Goal: Information Seeking & Learning: Compare options

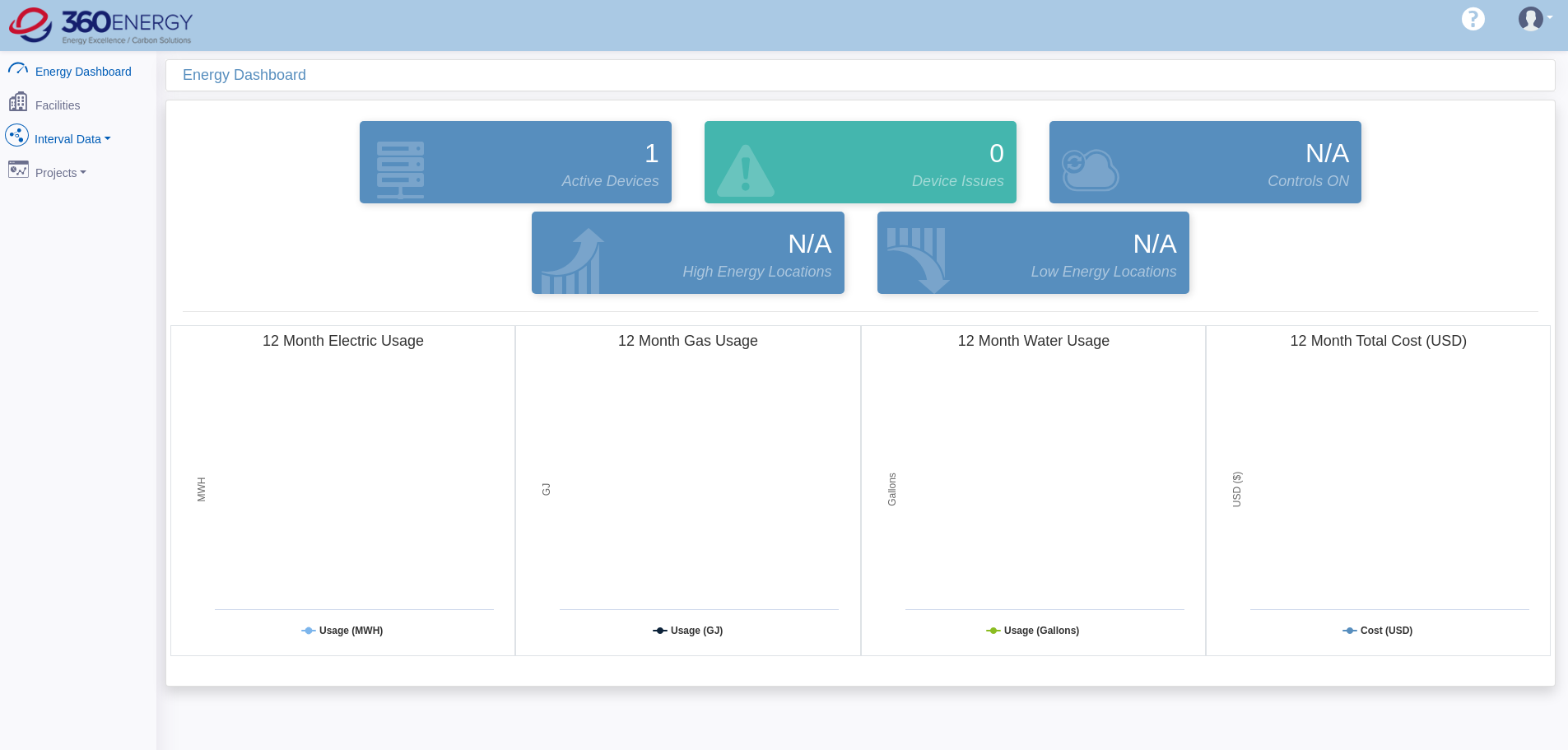
click at [98, 136] on link "Interval Data" at bounding box center [78, 135] width 160 height 34
click at [86, 242] on link "Dataview Multiple" at bounding box center [78, 254] width 160 height 30
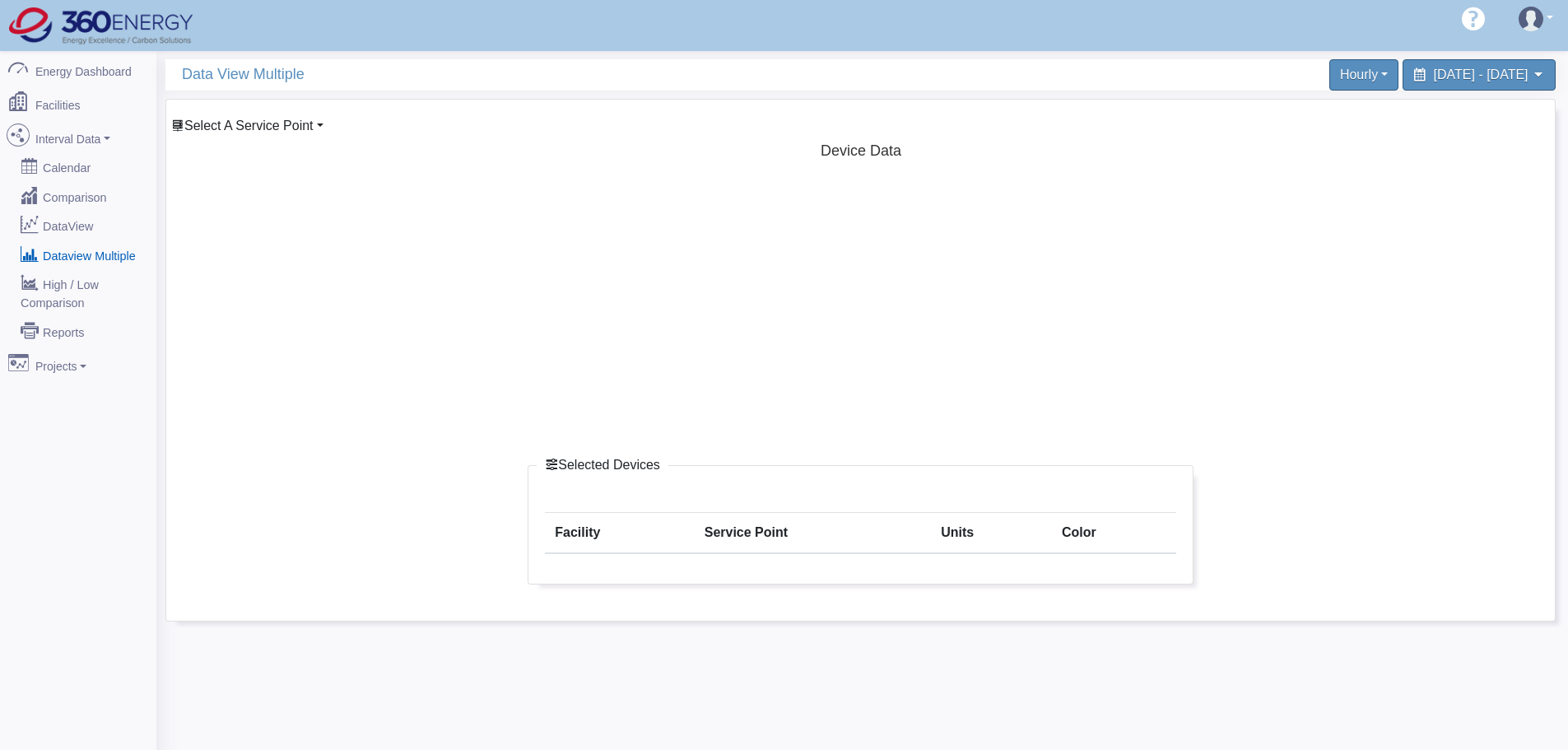
click at [262, 119] on span "Select A Service Point" at bounding box center [248, 125] width 129 height 14
click at [257, 205] on link "Proplant Propagation Services" at bounding box center [310, 202] width 203 height 20
click at [291, 221] on link "Main Electric" at bounding box center [285, 222] width 112 height 20
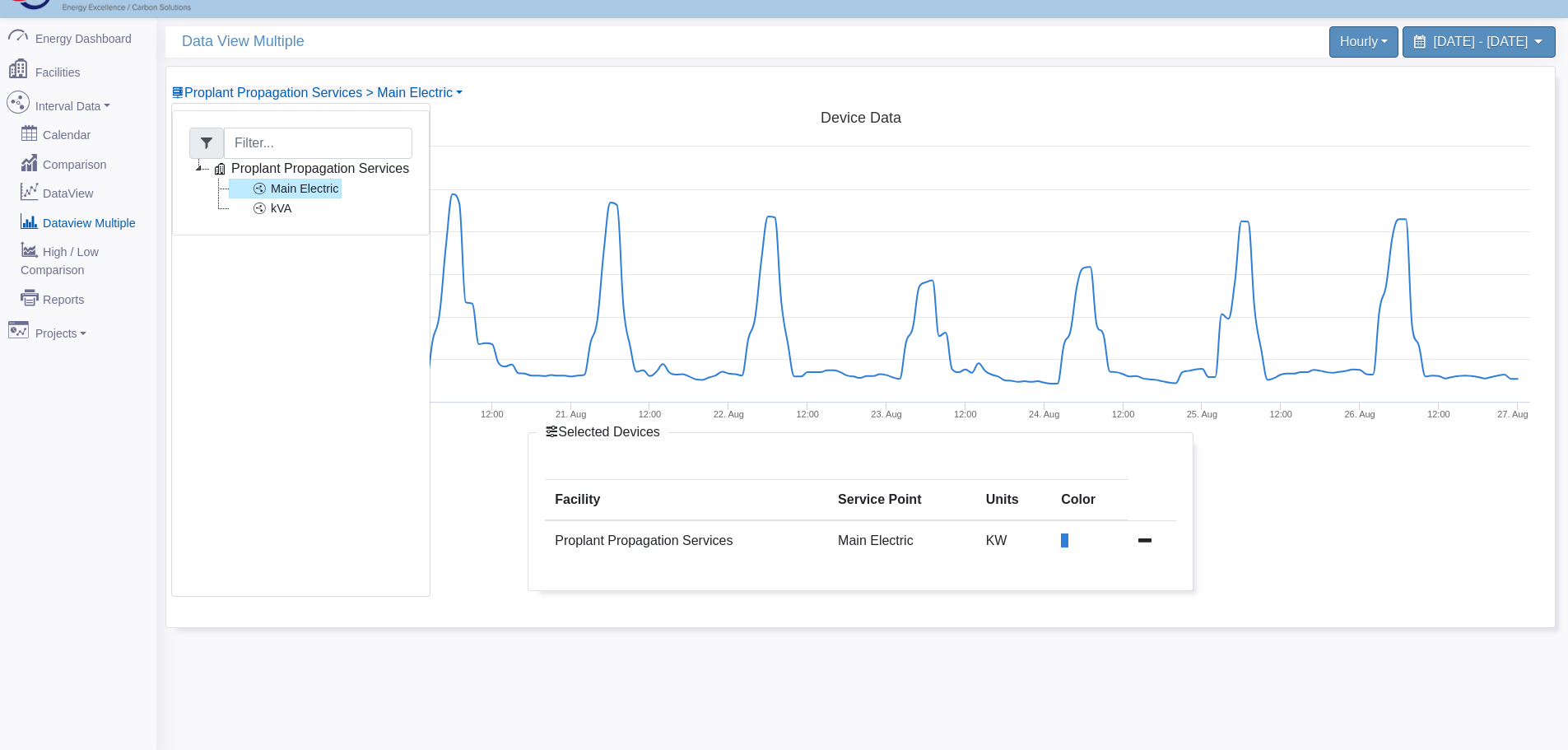
scroll to position [51, 0]
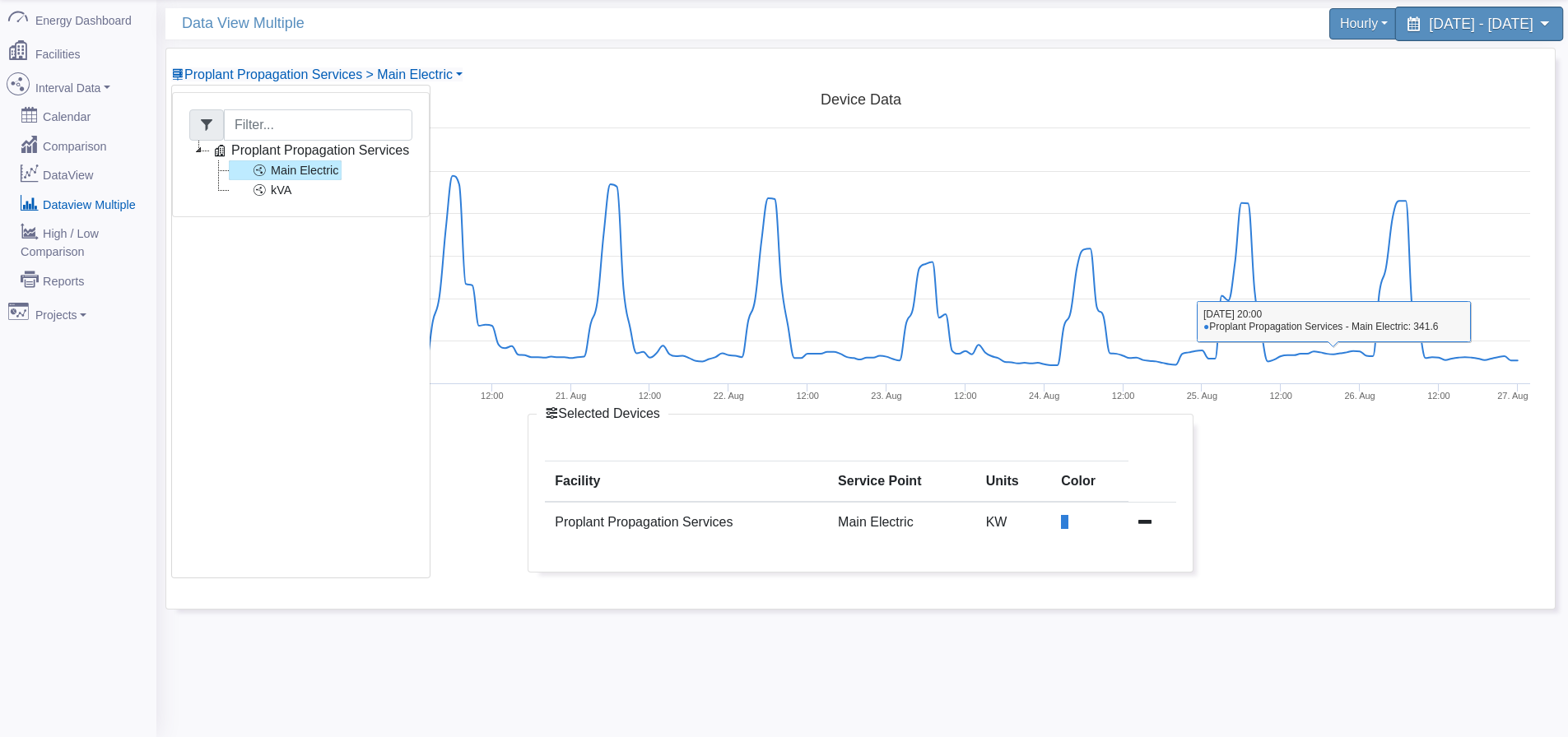
click at [1429, 32] on span "August 19, 2025 - August 26, 2025" at bounding box center [1480, 24] width 103 height 16
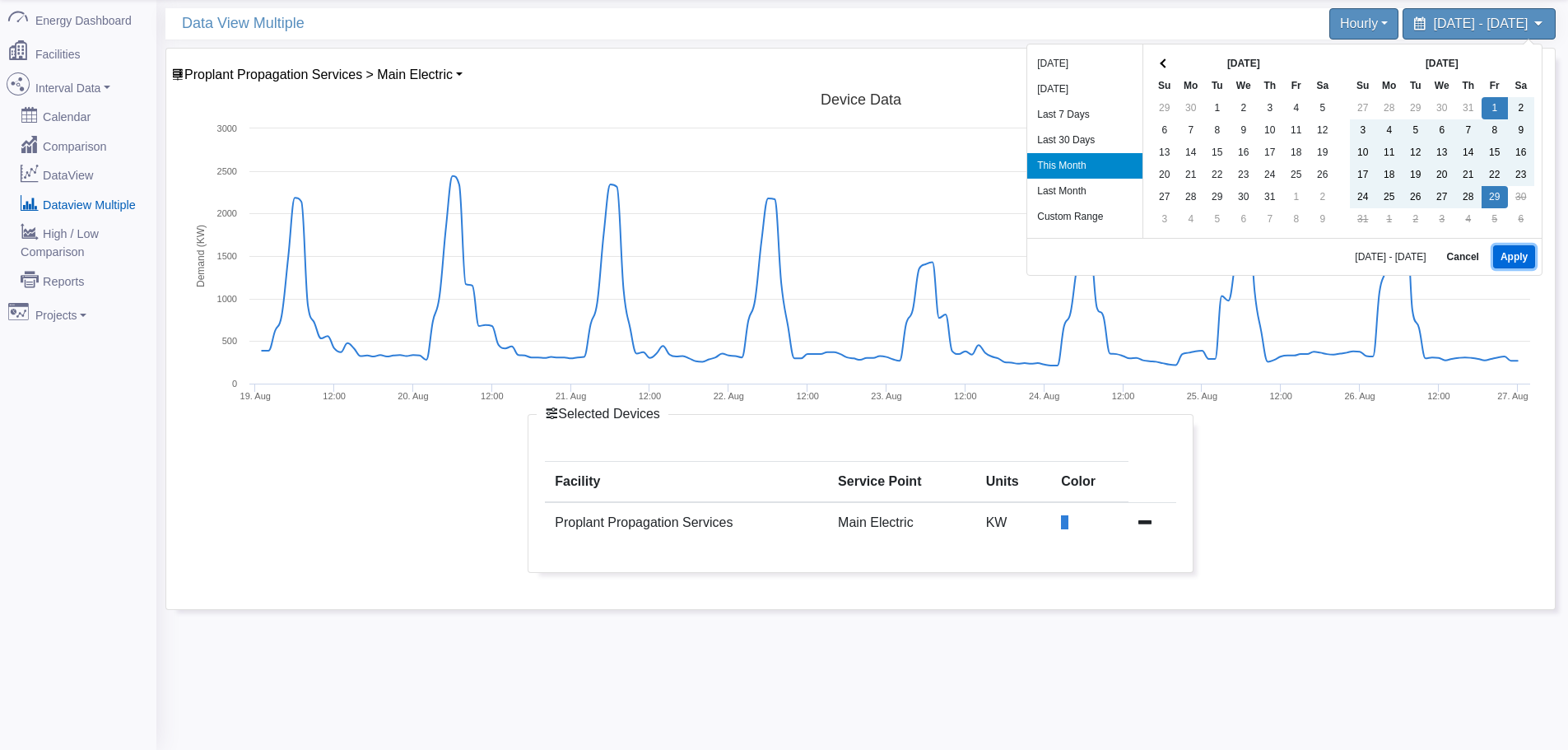
click at [1515, 257] on button "Apply" at bounding box center [1514, 256] width 42 height 23
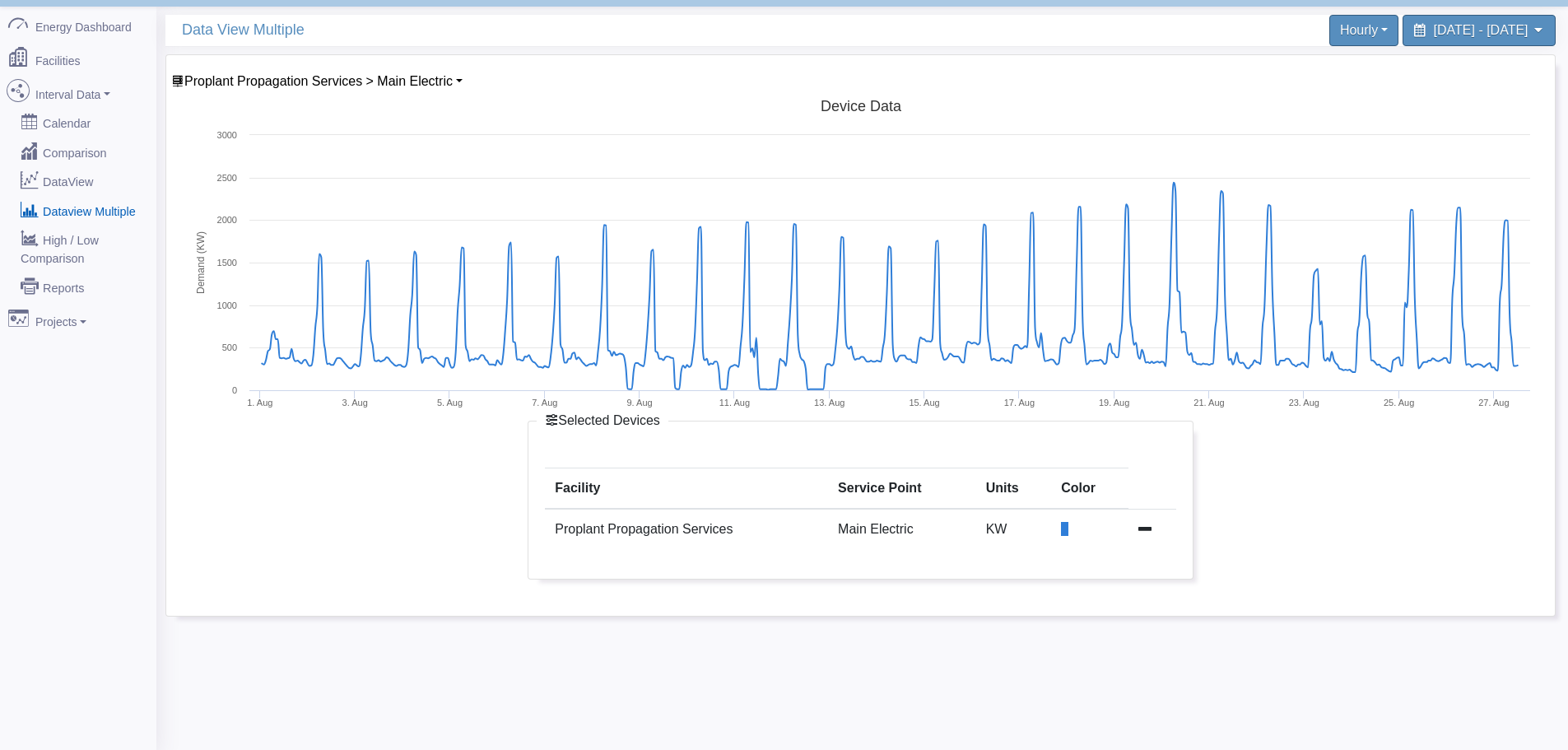
scroll to position [0, 0]
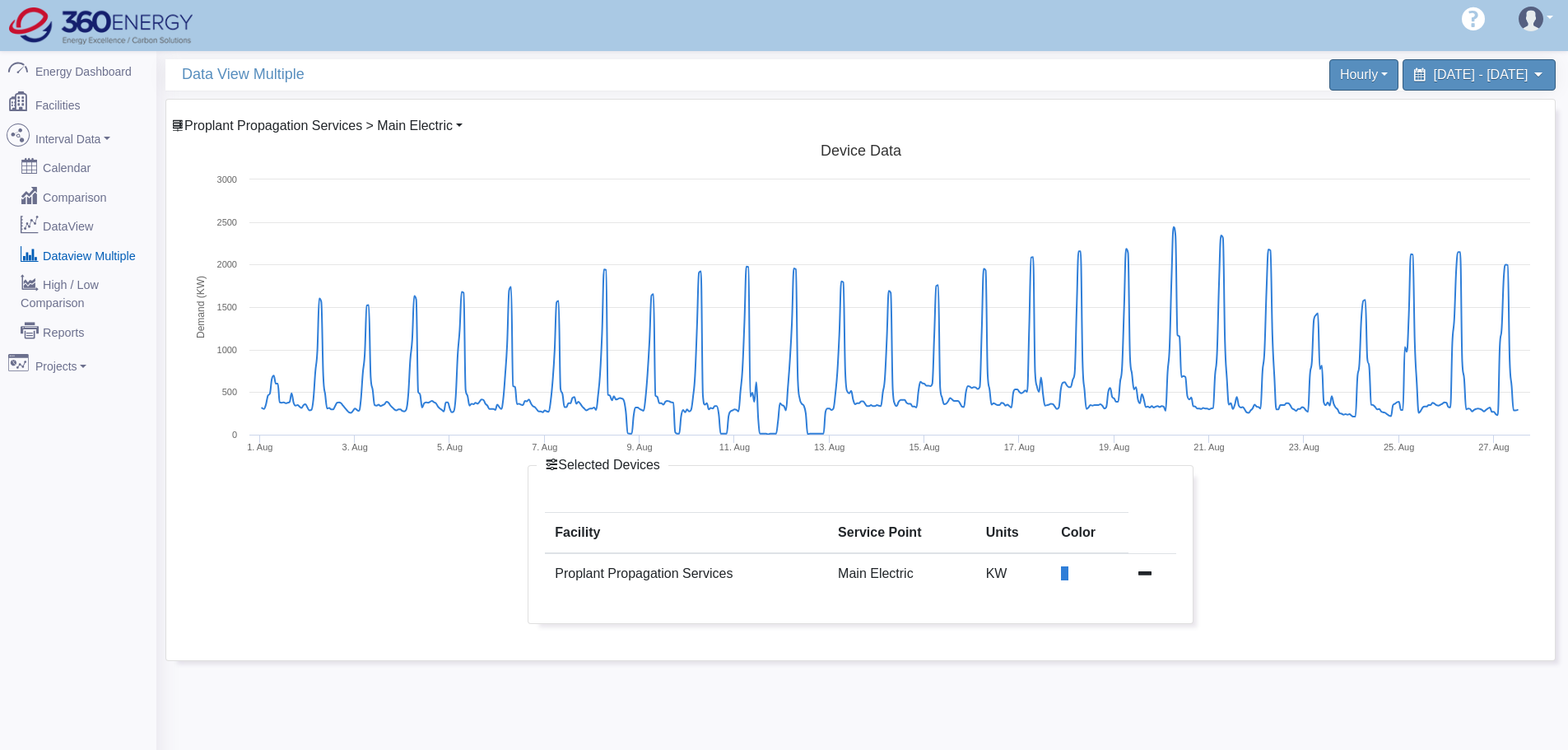
click at [450, 125] on span "Proplant Propagation Services > Main Electric" at bounding box center [318, 125] width 268 height 14
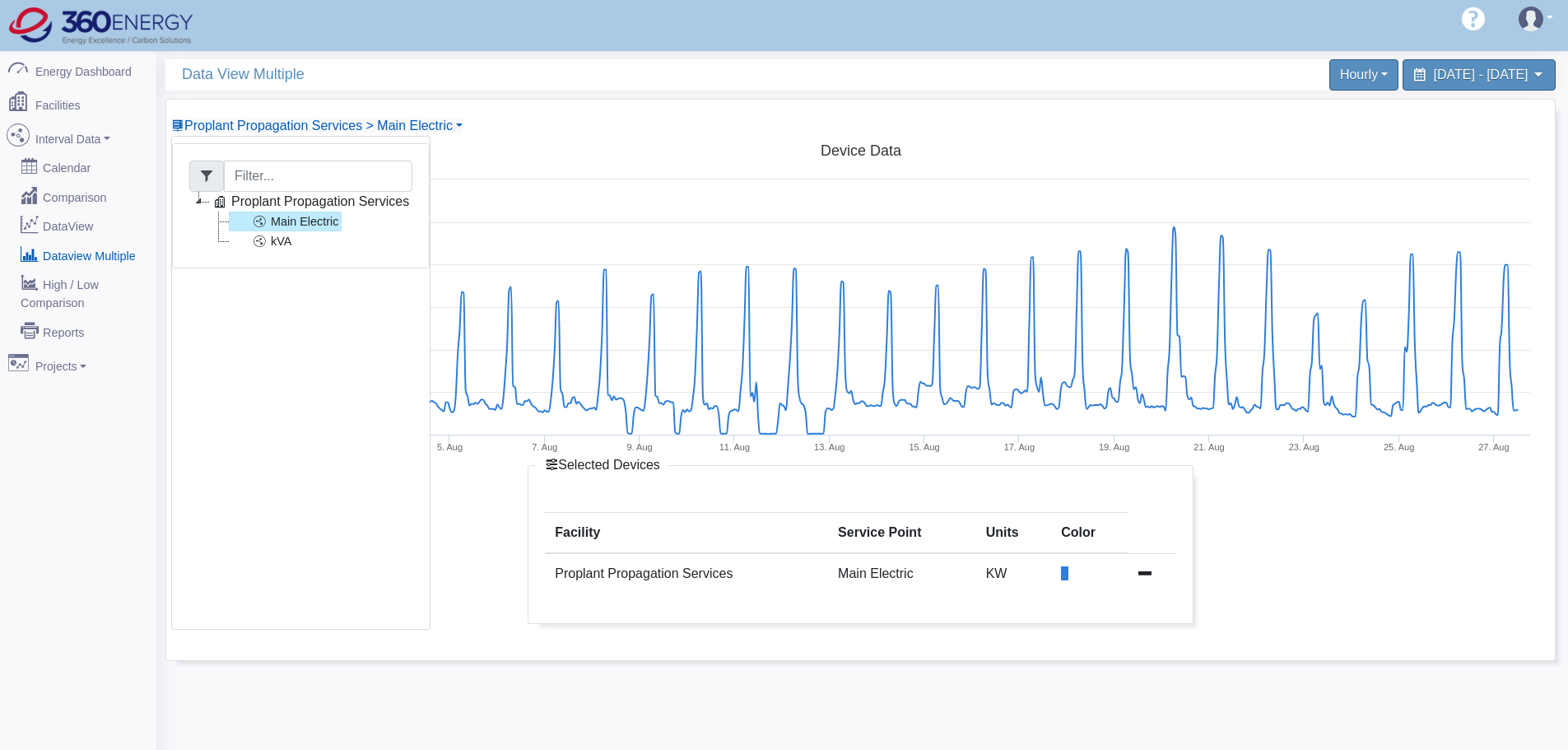
click at [353, 360] on div "Proplant Propagation Services Main Electric kVA" at bounding box center [301, 382] width 259 height 494
click at [656, 564] on td "Proplant Propagation Services" at bounding box center [684, 573] width 286 height 40
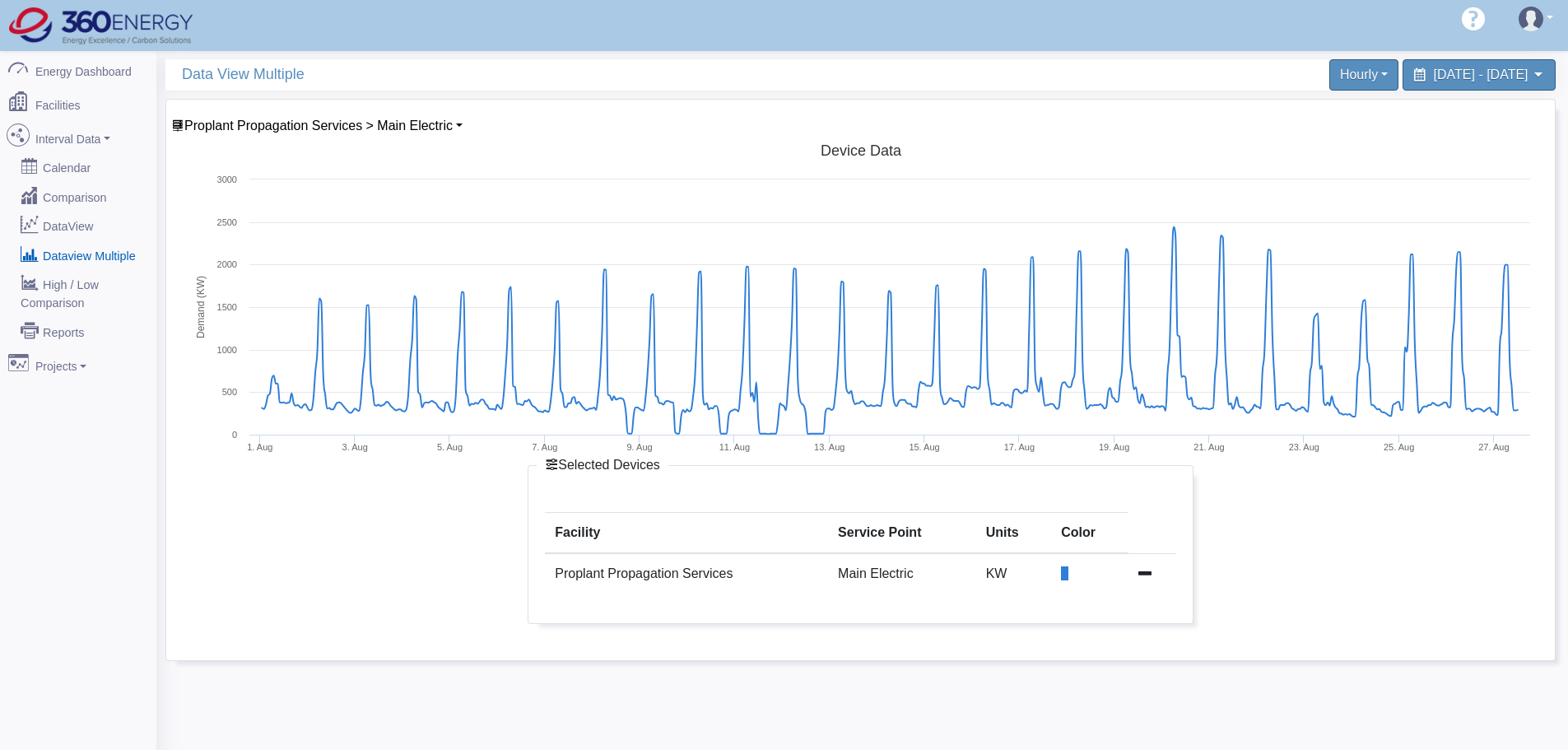
click at [567, 461] on div "Selected Devices" at bounding box center [602, 465] width 115 height 20
click at [1147, 579] on icon at bounding box center [1147, 572] width 13 height 13
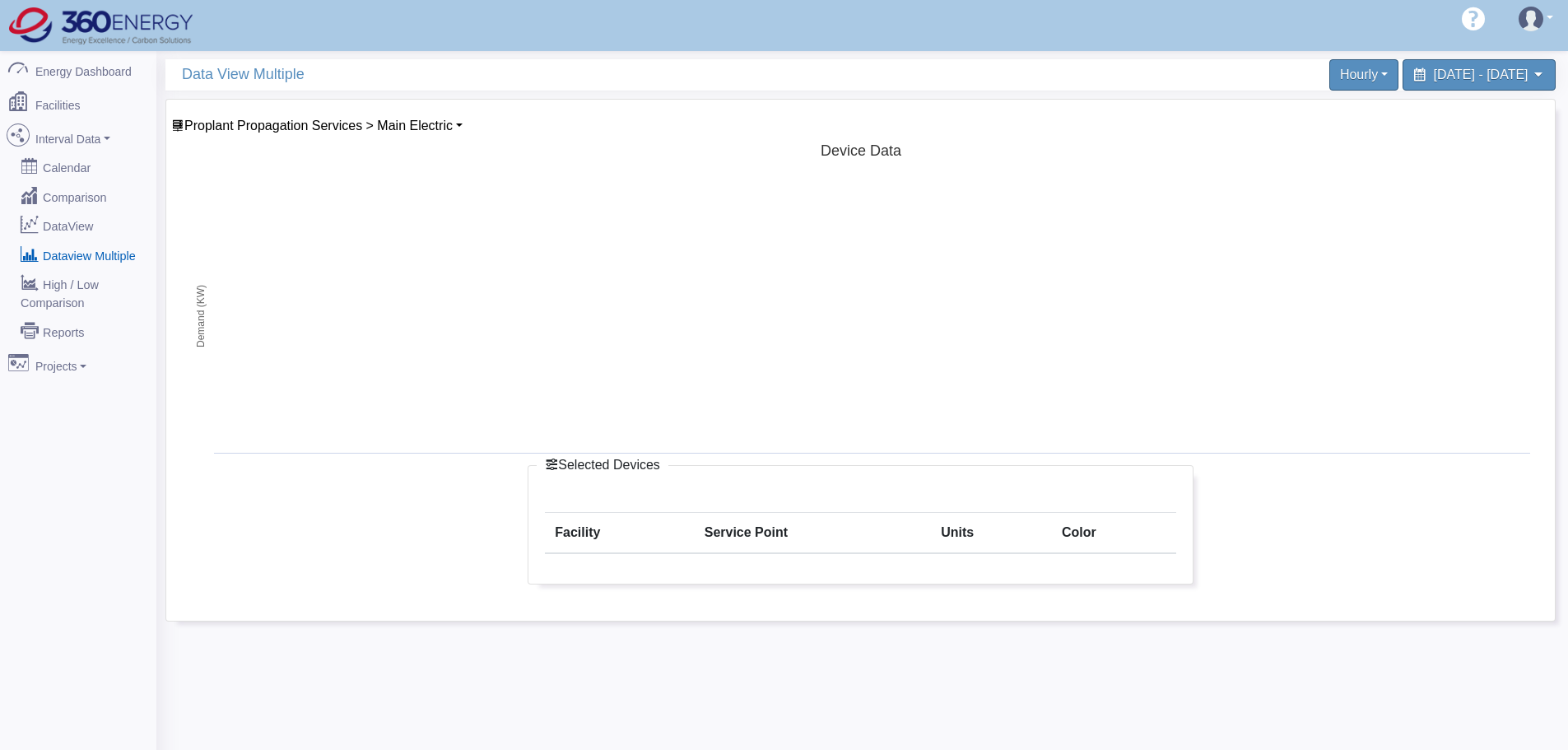
click at [1137, 540] on th "Color" at bounding box center [1114, 533] width 124 height 41
click at [435, 122] on span "Proplant Propagation Services > Main Electric" at bounding box center [318, 125] width 268 height 14
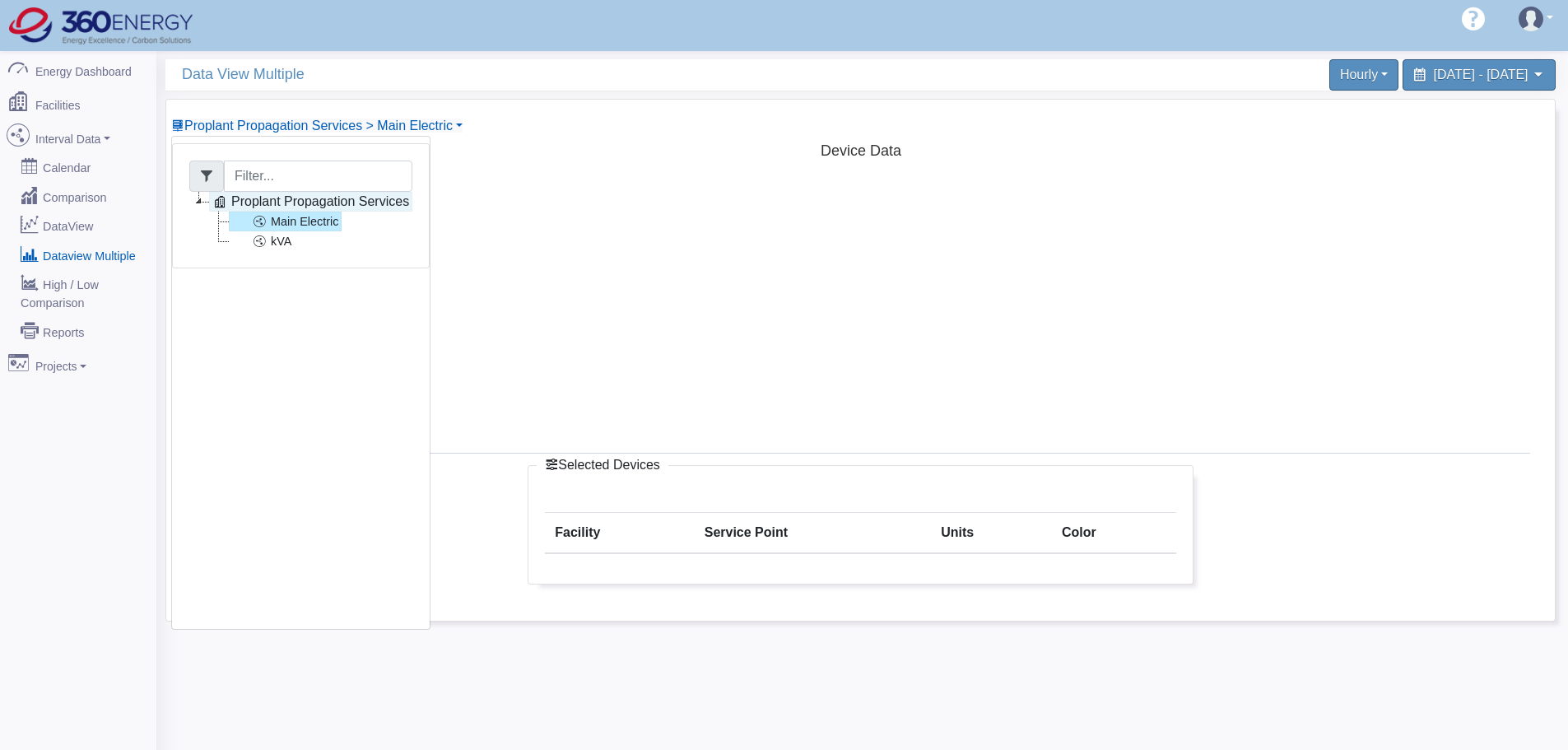
click at [315, 209] on link "Proplant Propagation Services" at bounding box center [310, 202] width 203 height 20
click at [310, 223] on link "Main Electric" at bounding box center [285, 222] width 112 height 20
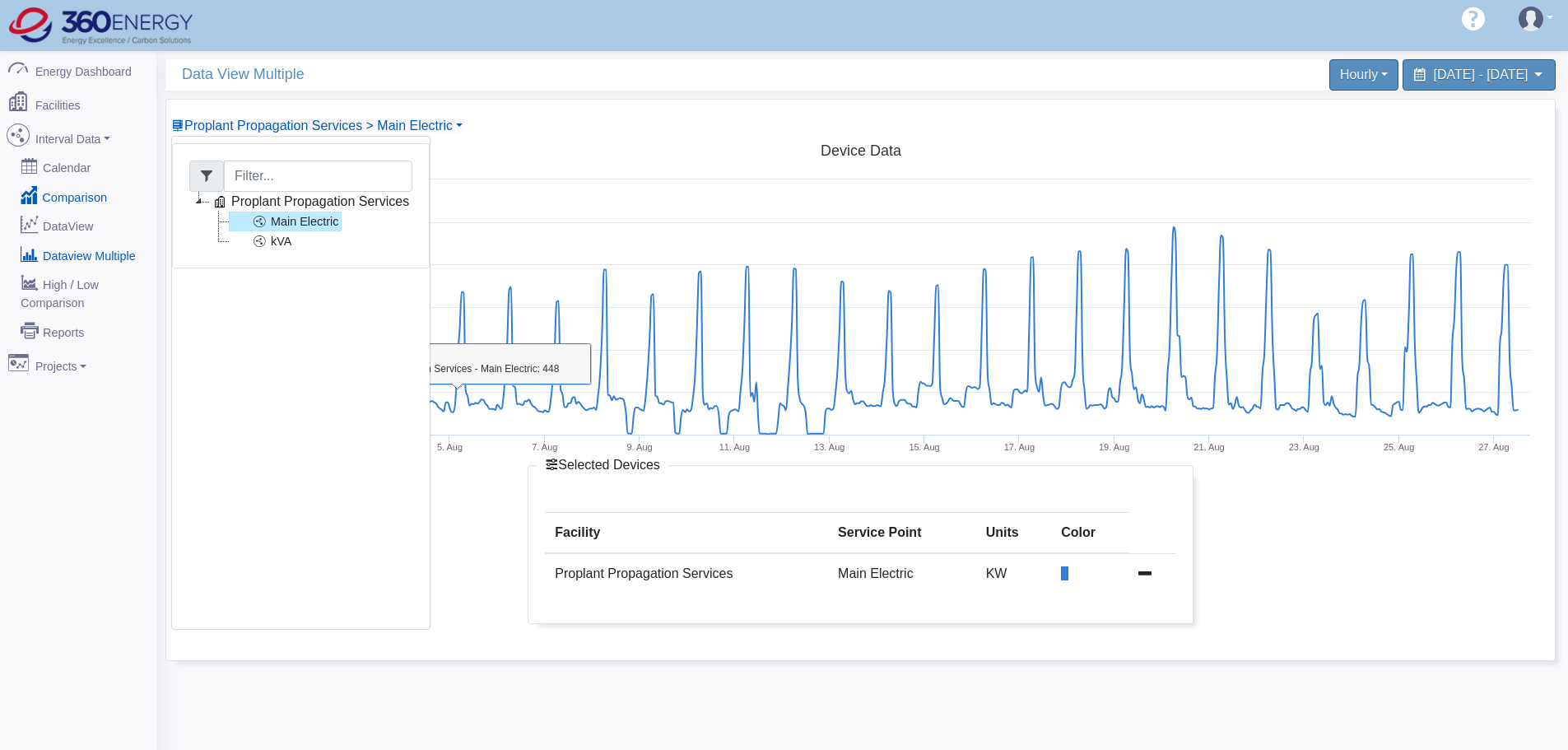
click at [94, 192] on link "Comparison" at bounding box center [78, 196] width 160 height 30
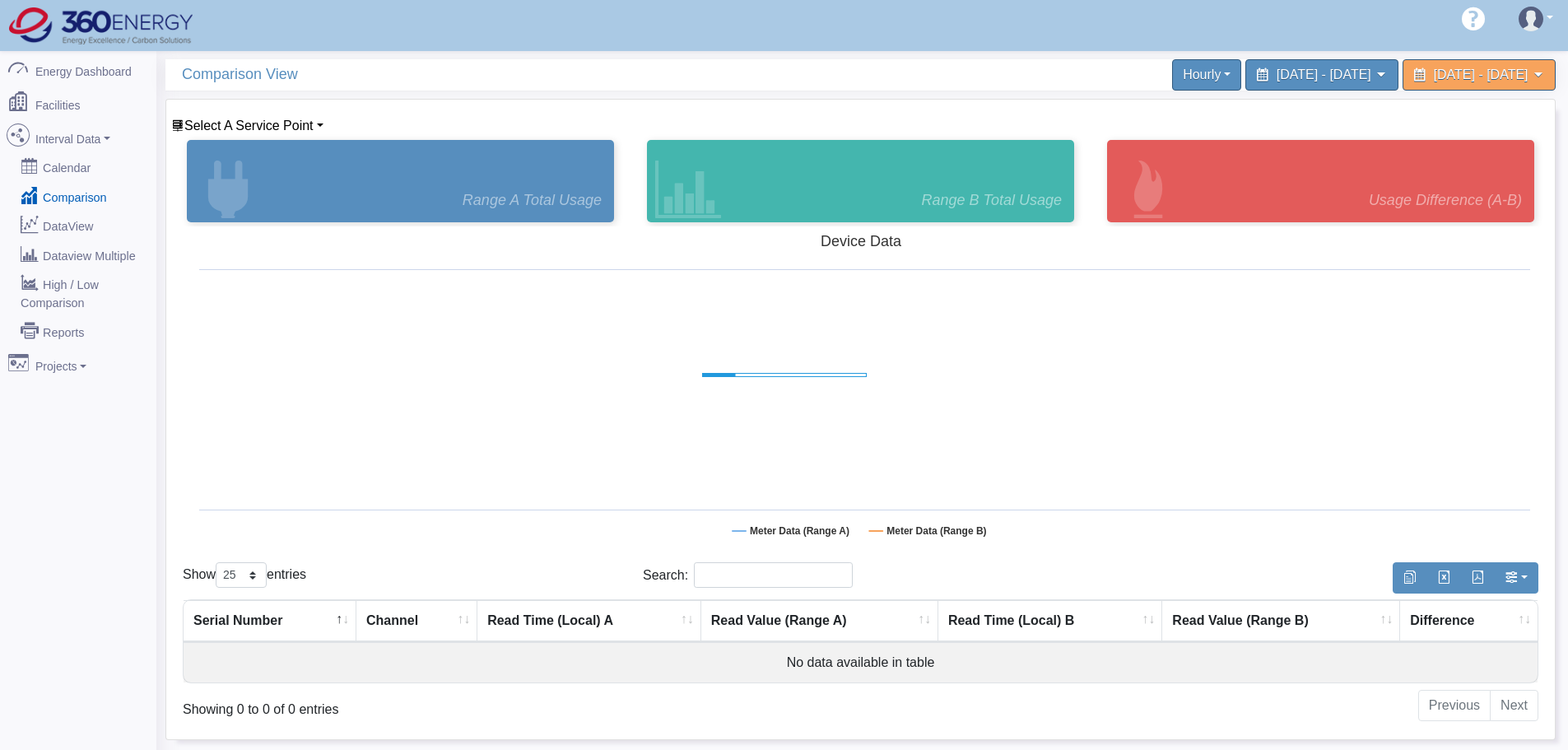
select select "25"
click at [252, 124] on span "Select A Service Point" at bounding box center [248, 125] width 129 height 14
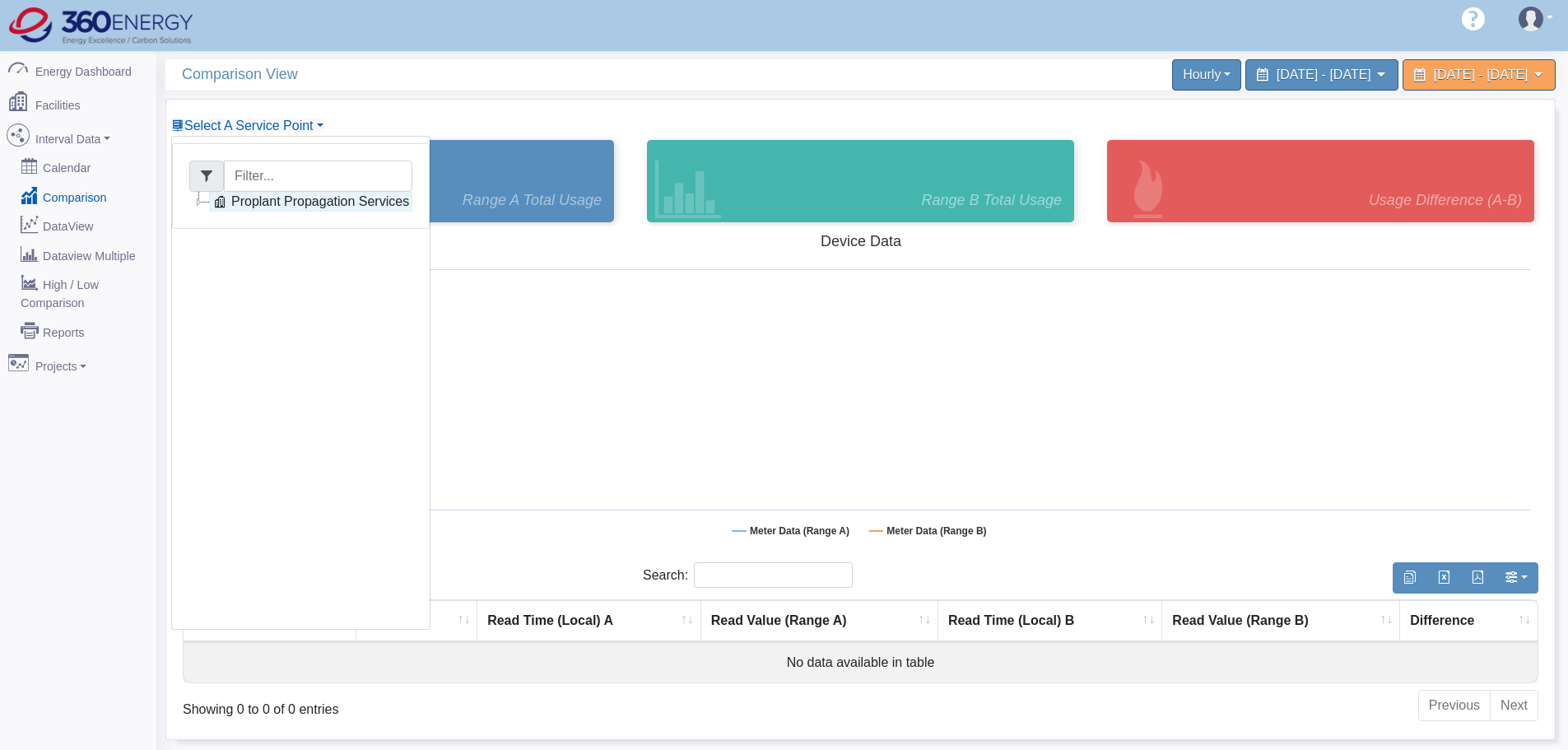
click at [293, 194] on link "Proplant Propagation Services" at bounding box center [310, 202] width 203 height 20
click at [303, 232] on li "kVA" at bounding box center [310, 241] width 203 height 20
click at [310, 222] on link "Main Electric" at bounding box center [285, 222] width 112 height 20
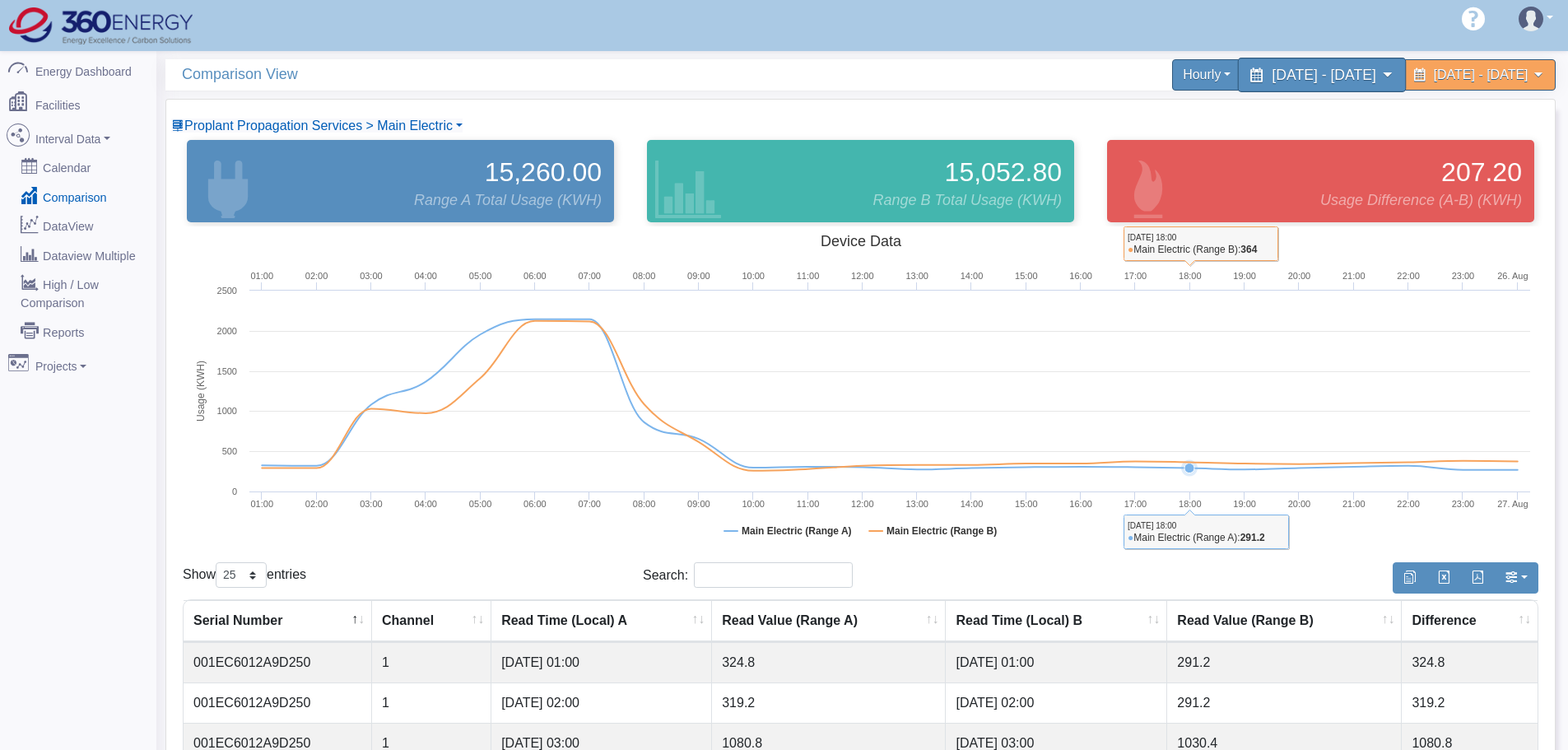
click at [1271, 75] on span "[DATE] - [DATE]" at bounding box center [1323, 75] width 103 height 16
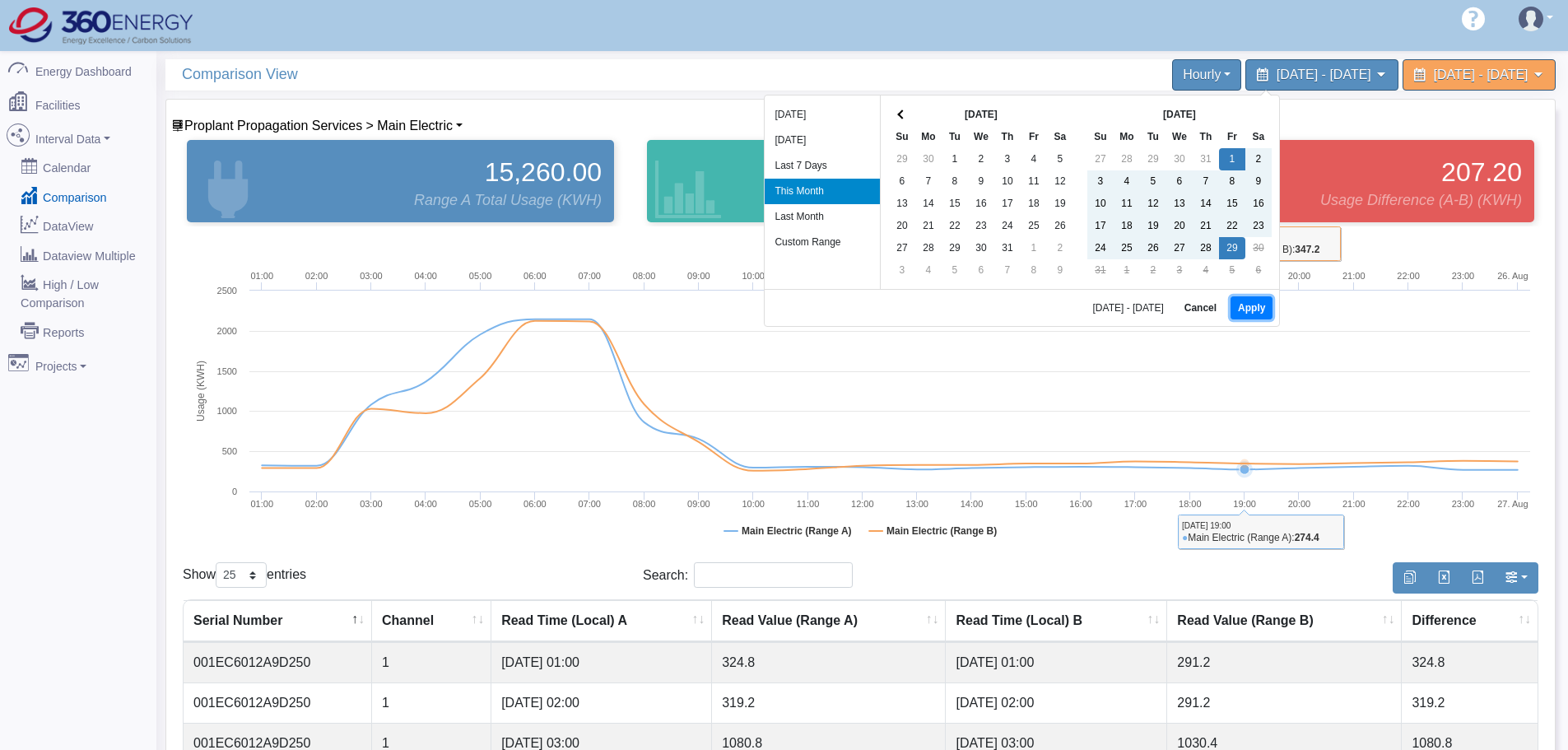
click at [1258, 314] on button "Apply" at bounding box center [1251, 307] width 42 height 23
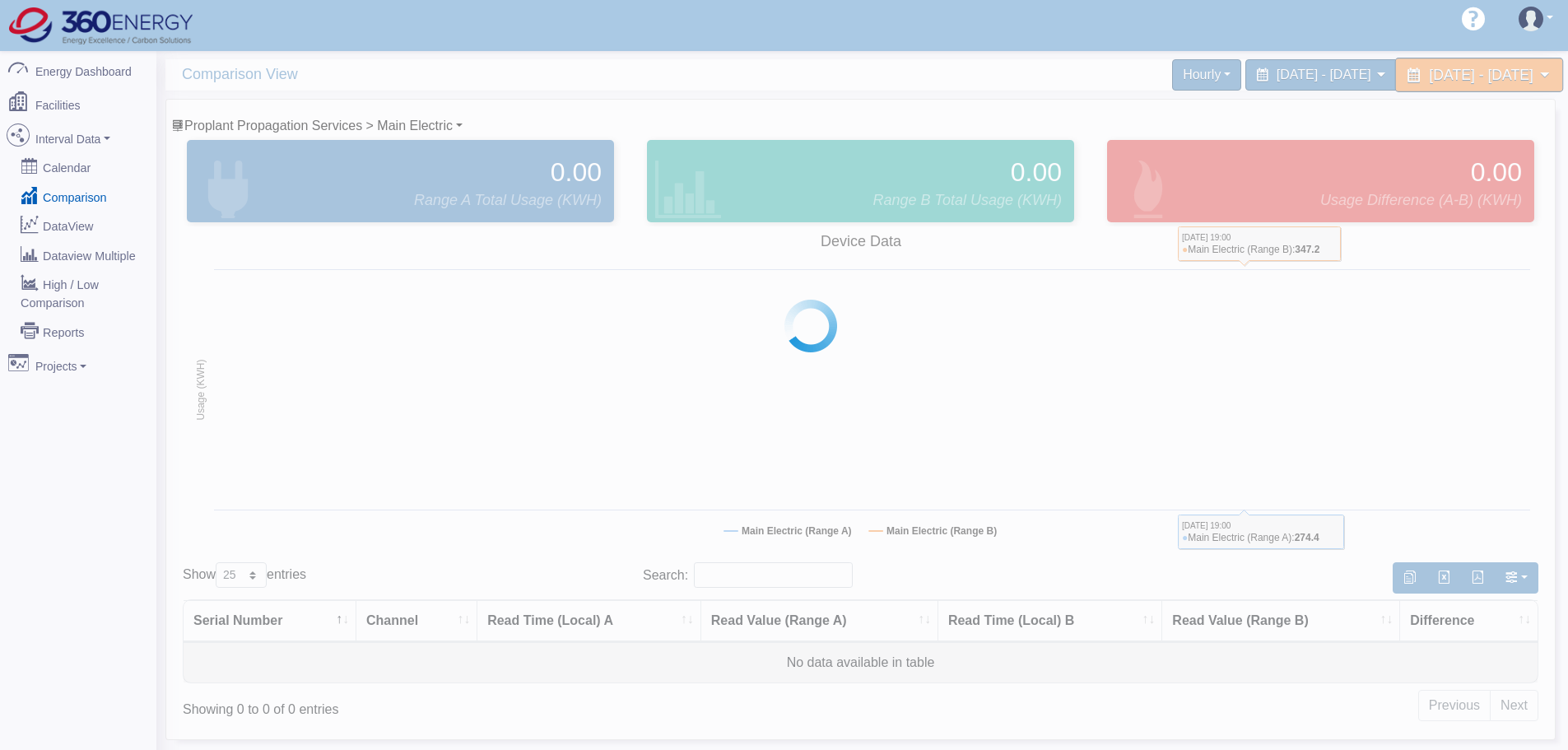
click at [1429, 77] on span "[DATE] - [DATE]" at bounding box center [1480, 75] width 103 height 16
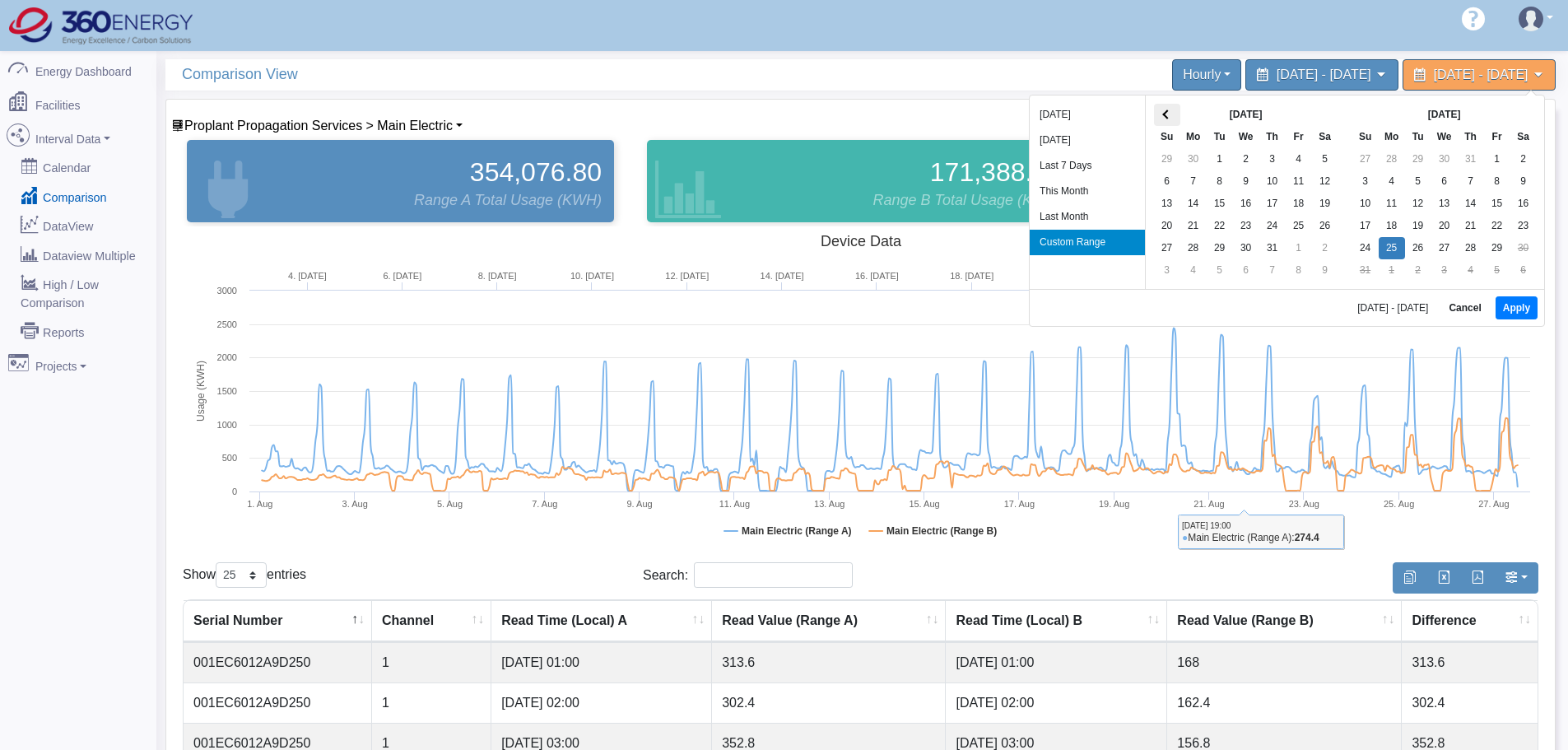
click at [1175, 115] on th at bounding box center [1167, 114] width 27 height 23
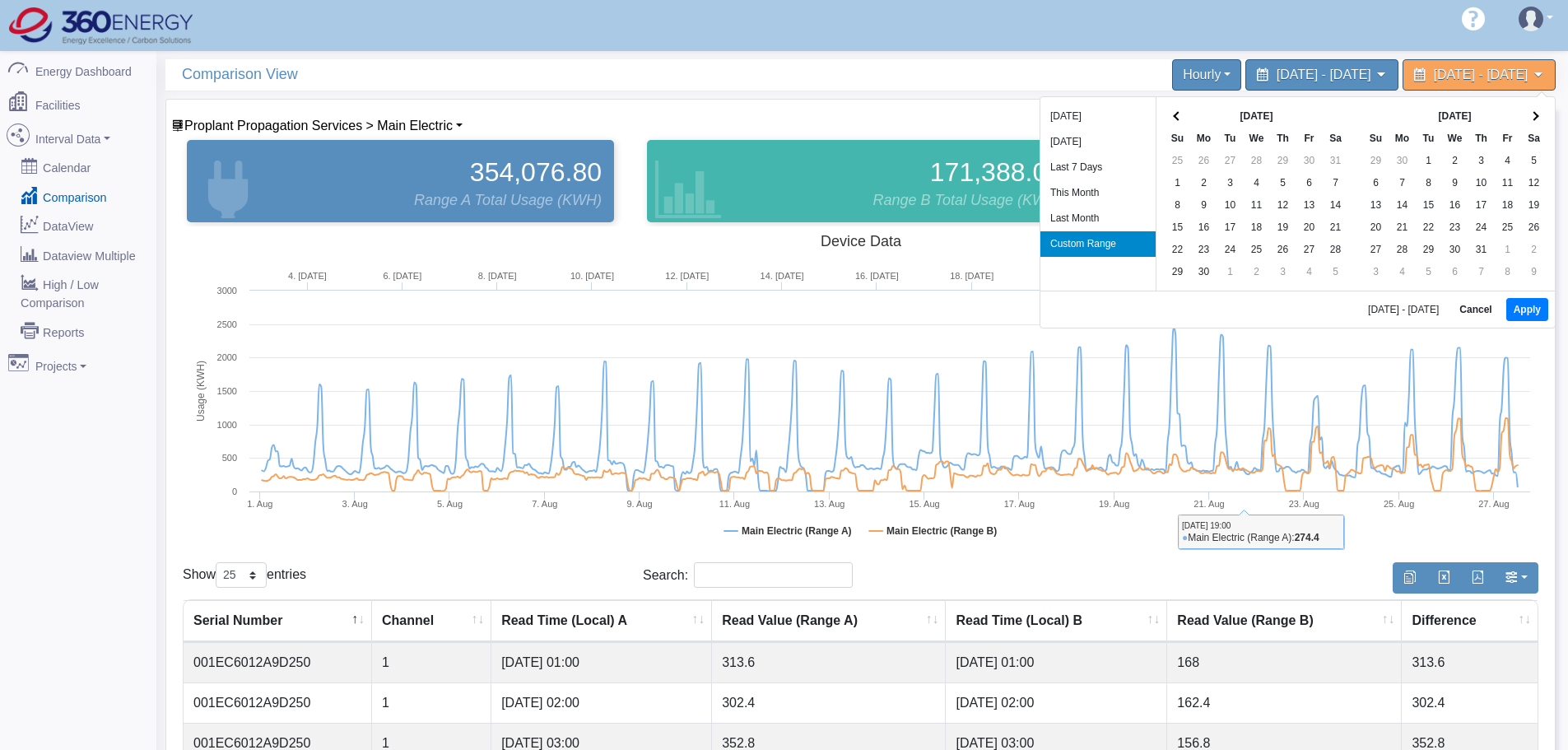
click at [1175, 115] on span at bounding box center [1177, 115] width 9 height 9
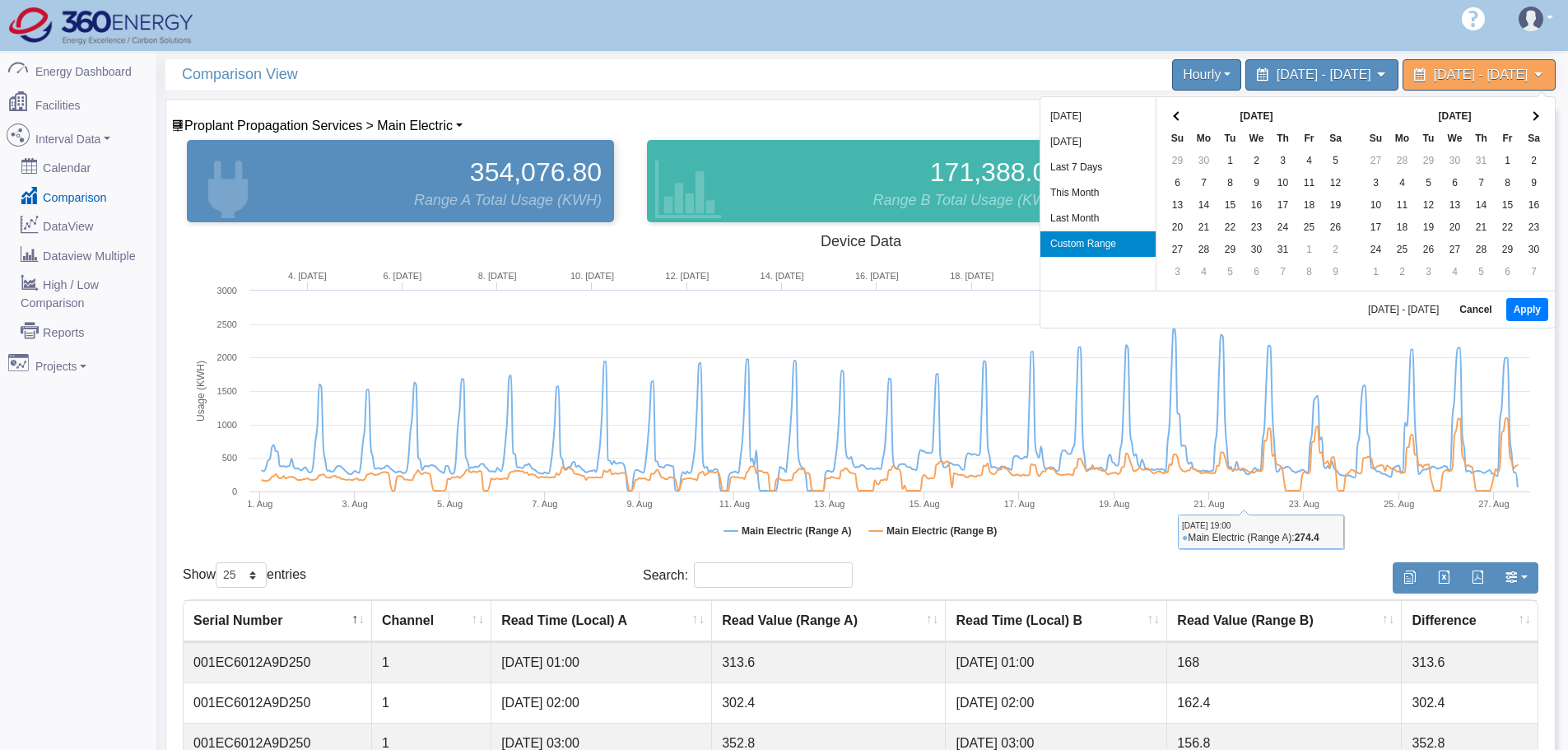
click at [1175, 115] on span at bounding box center [1177, 115] width 9 height 9
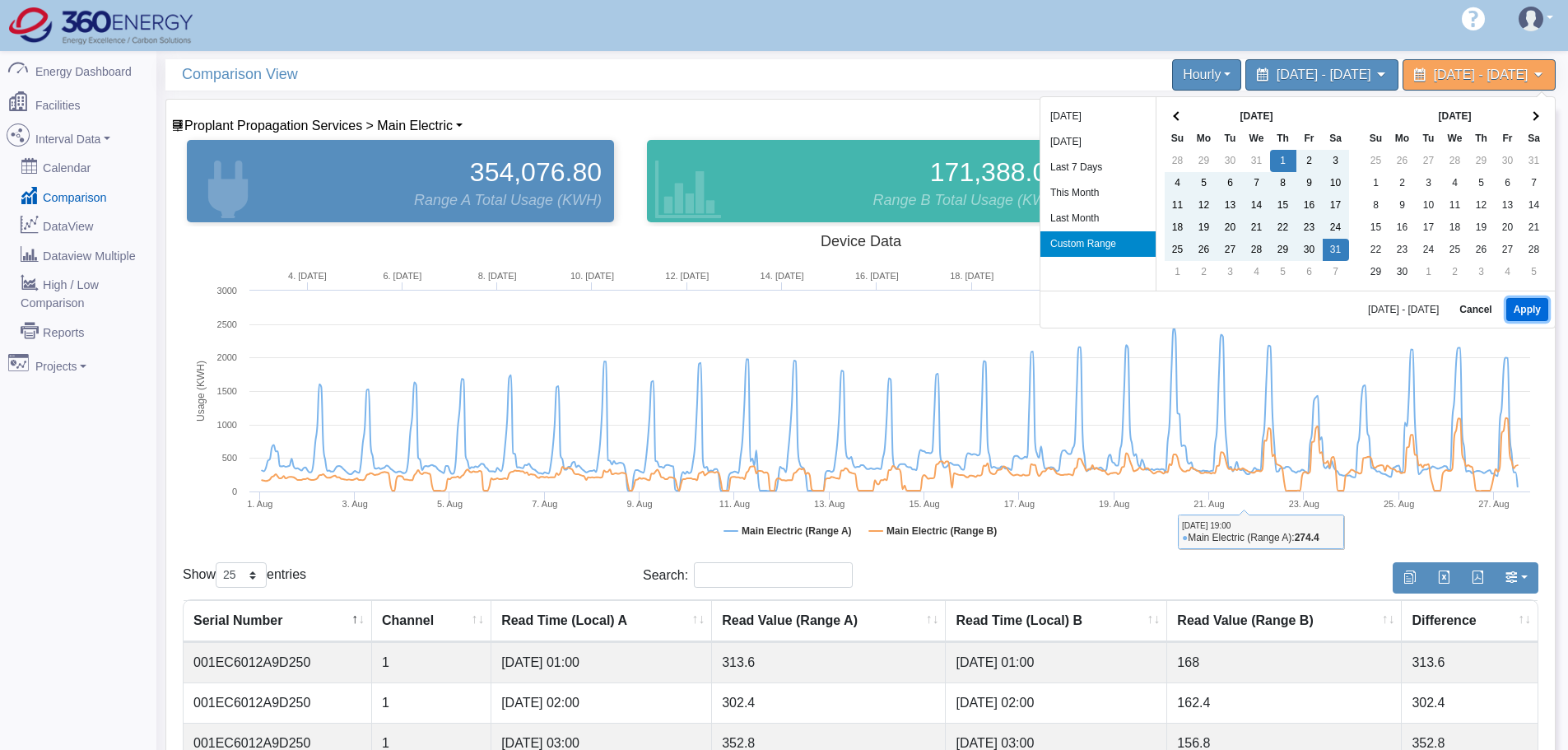
click at [1538, 306] on button "Apply" at bounding box center [1527, 308] width 42 height 23
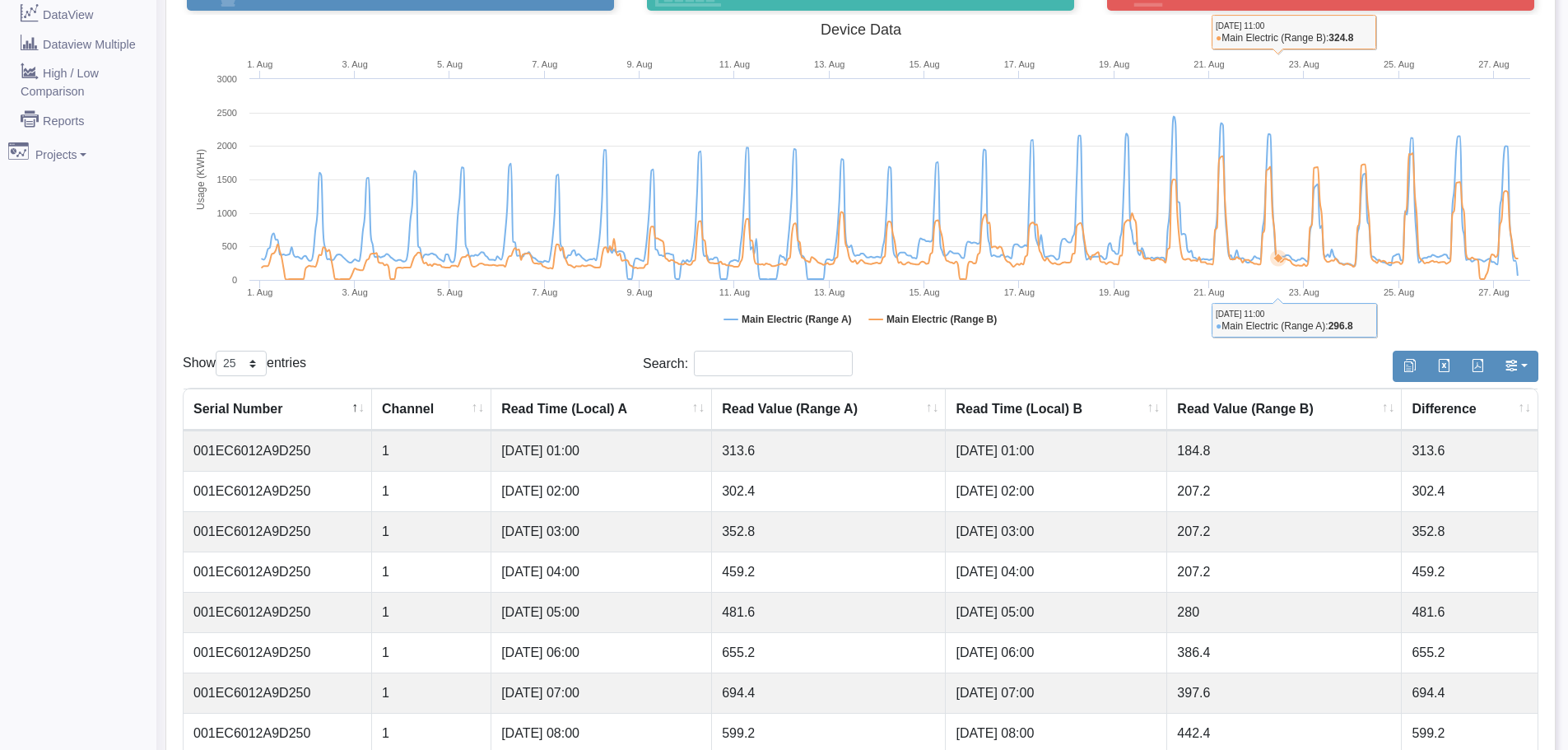
scroll to position [143, 0]
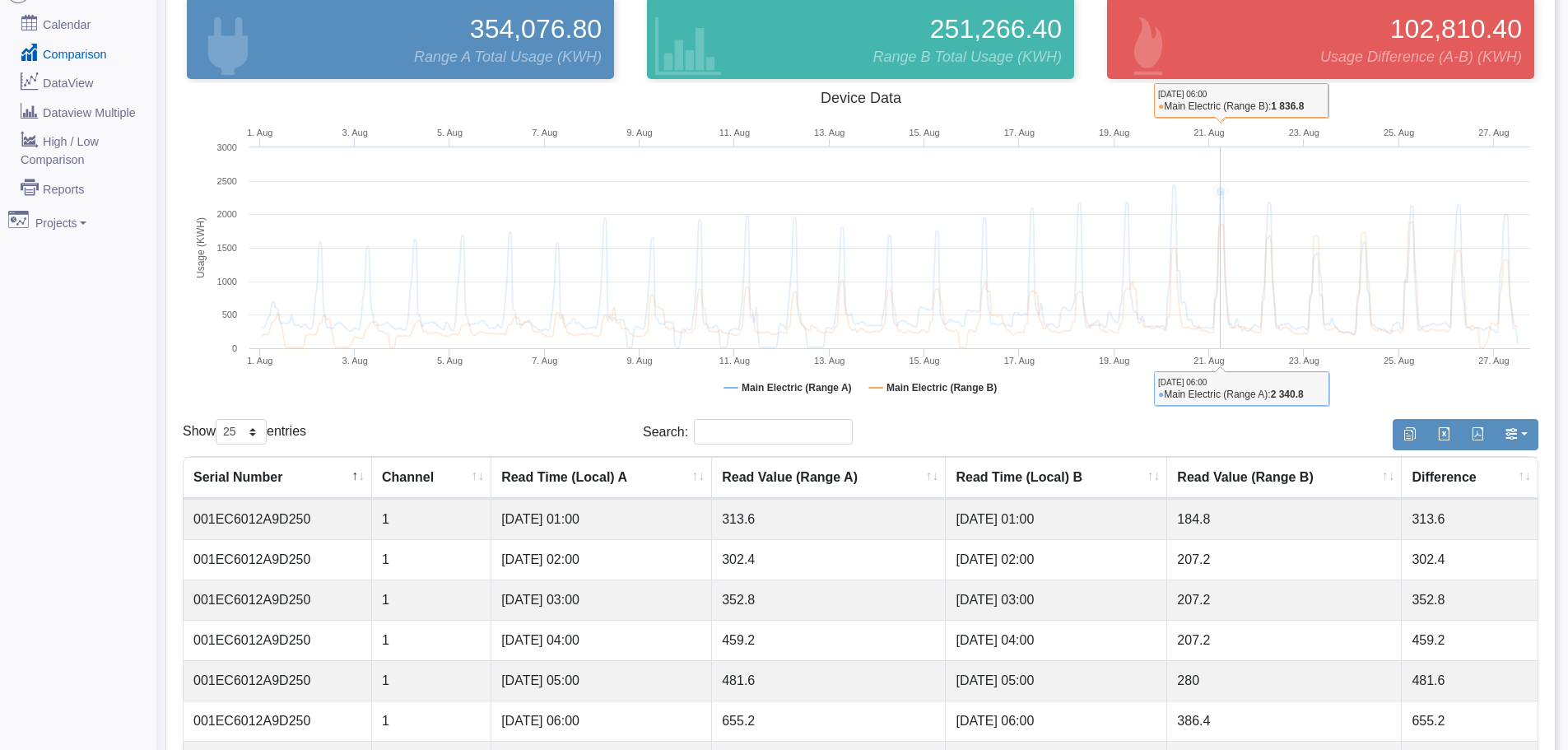
click at [1220, 228] on icon at bounding box center [889, 285] width 1271 height 126
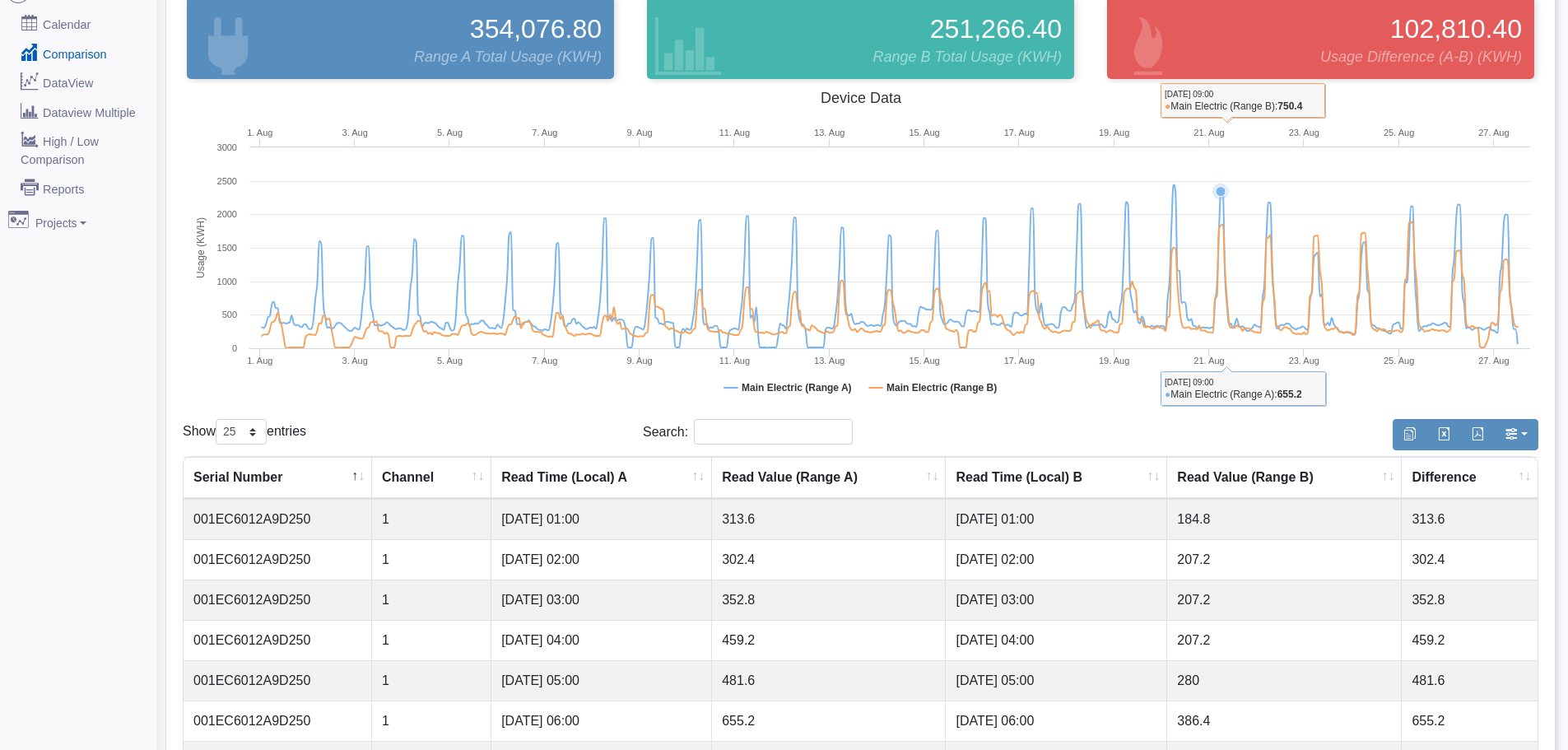
click at [1255, 100] on rect at bounding box center [859, 247] width 1355 height 329
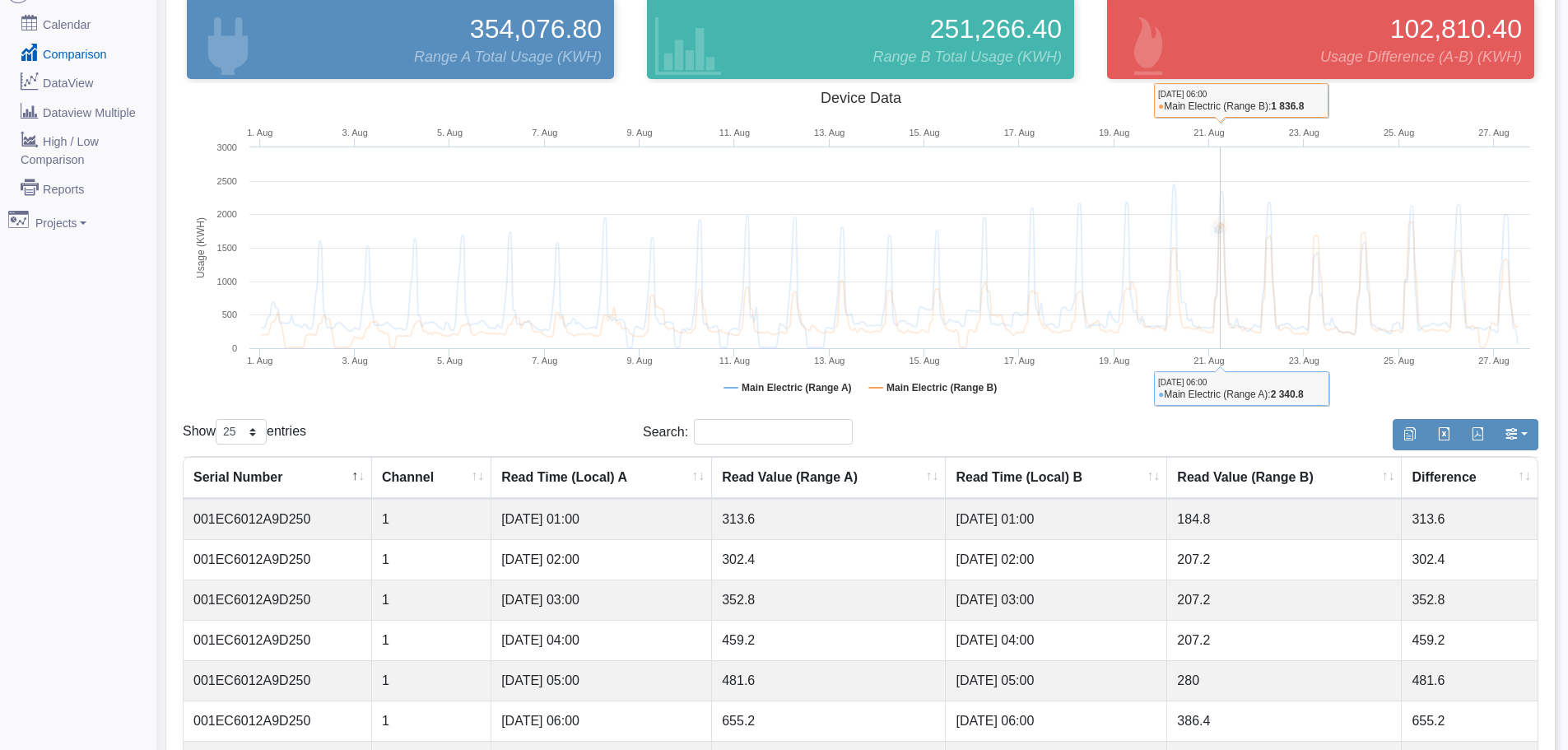
click at [1220, 224] on g at bounding box center [889, 265] width 1271 height 163
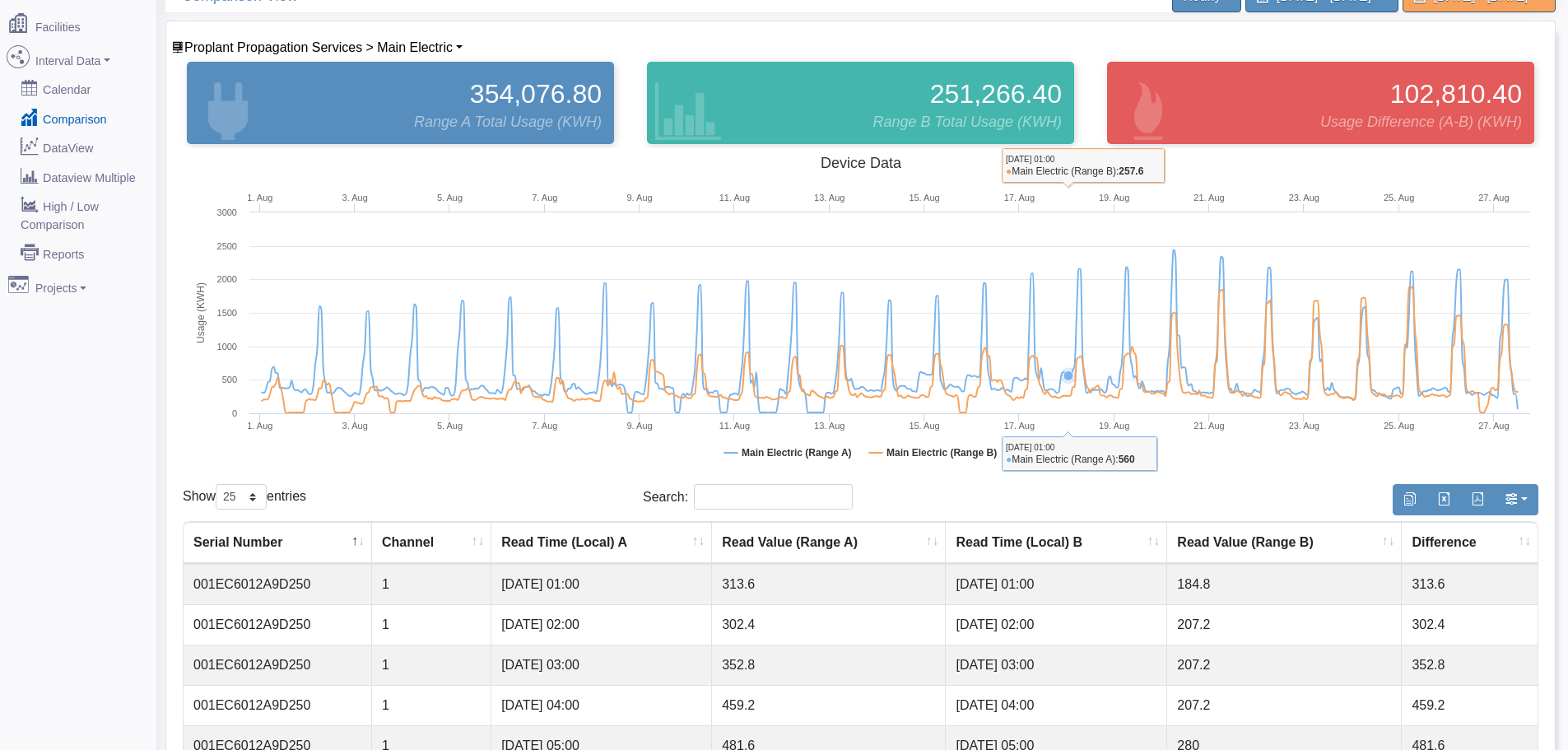
scroll to position [0, 0]
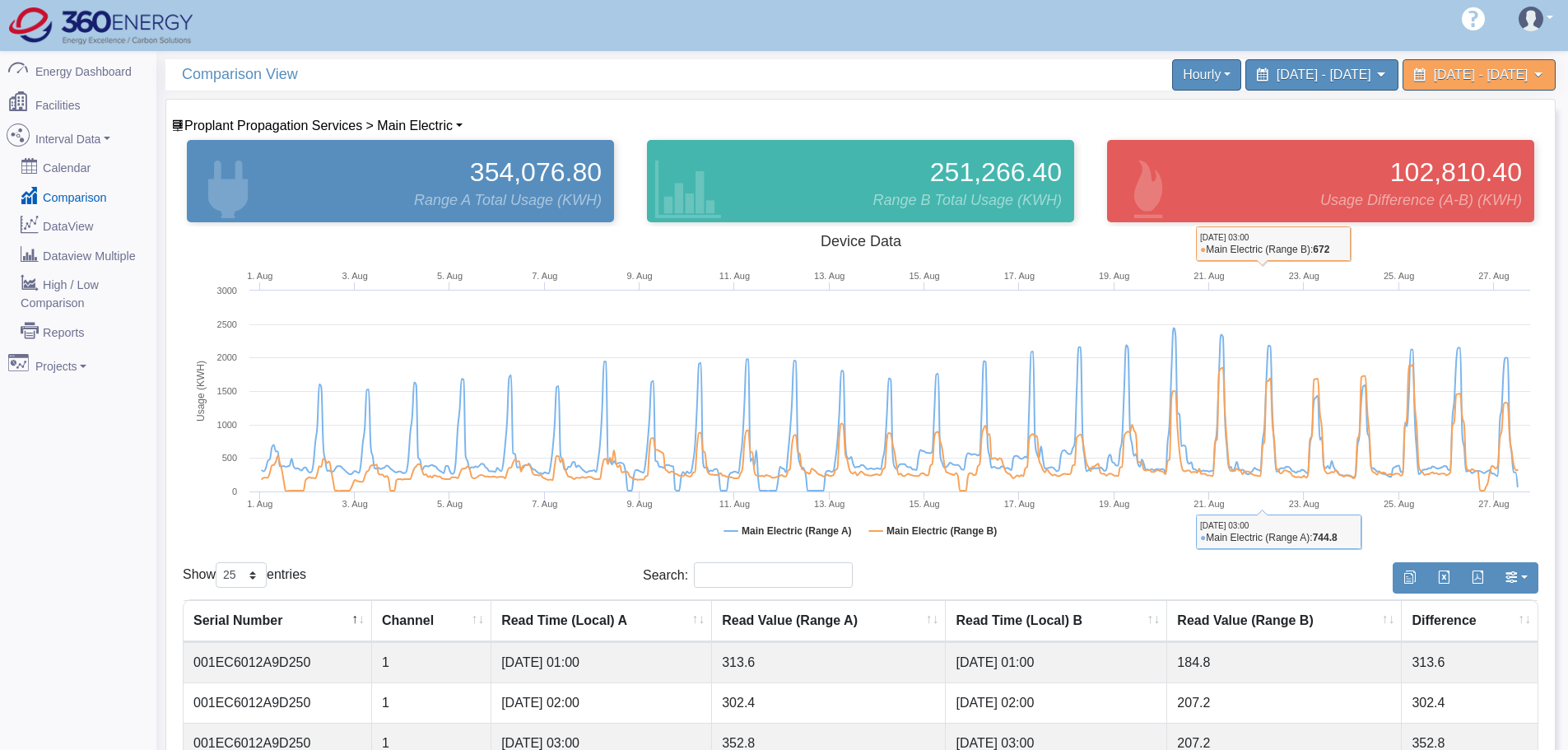
click at [1182, 577] on div at bounding box center [1320, 578] width 460 height 33
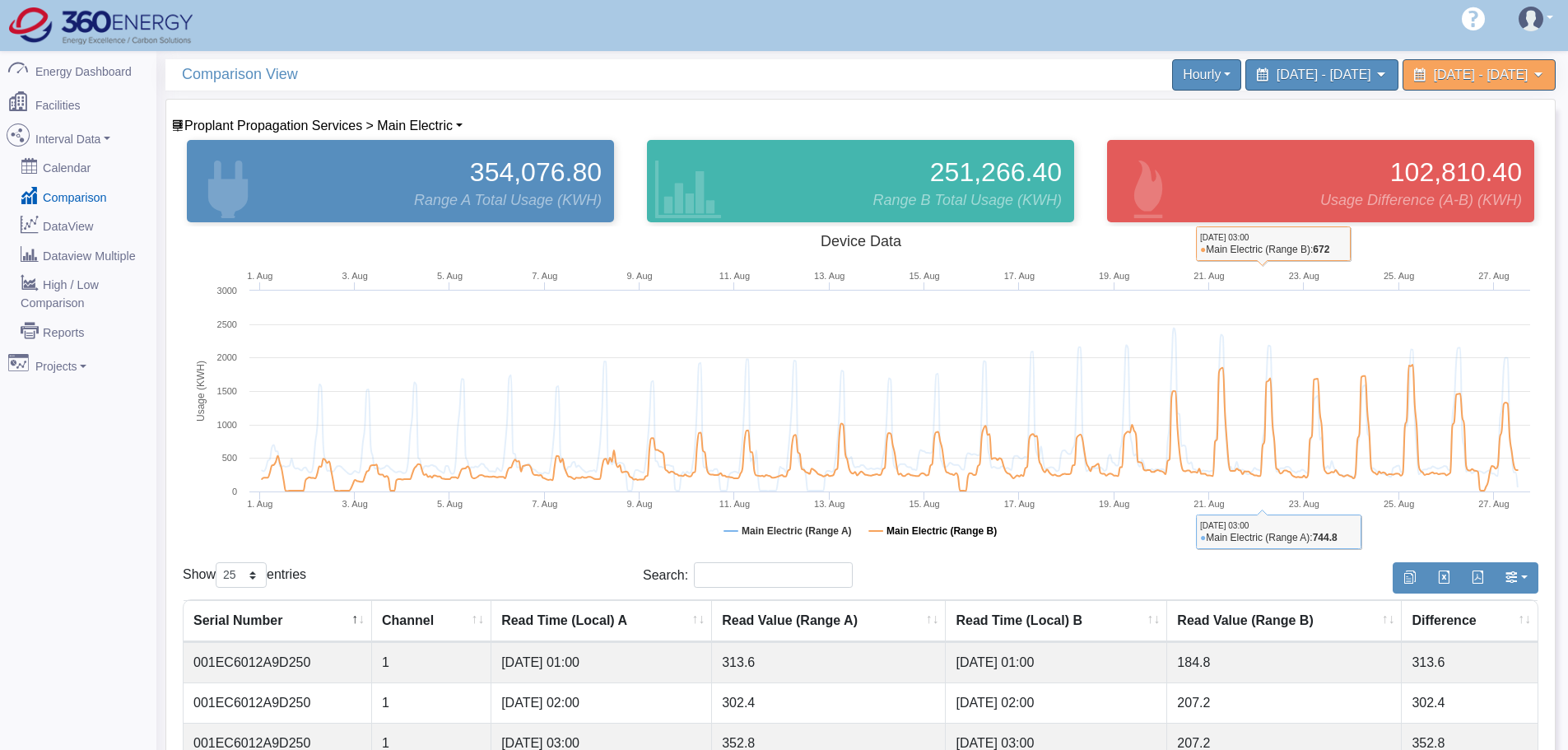
click at [910, 528] on tspan "Main Electric (Range B)" at bounding box center [941, 531] width 110 height 12
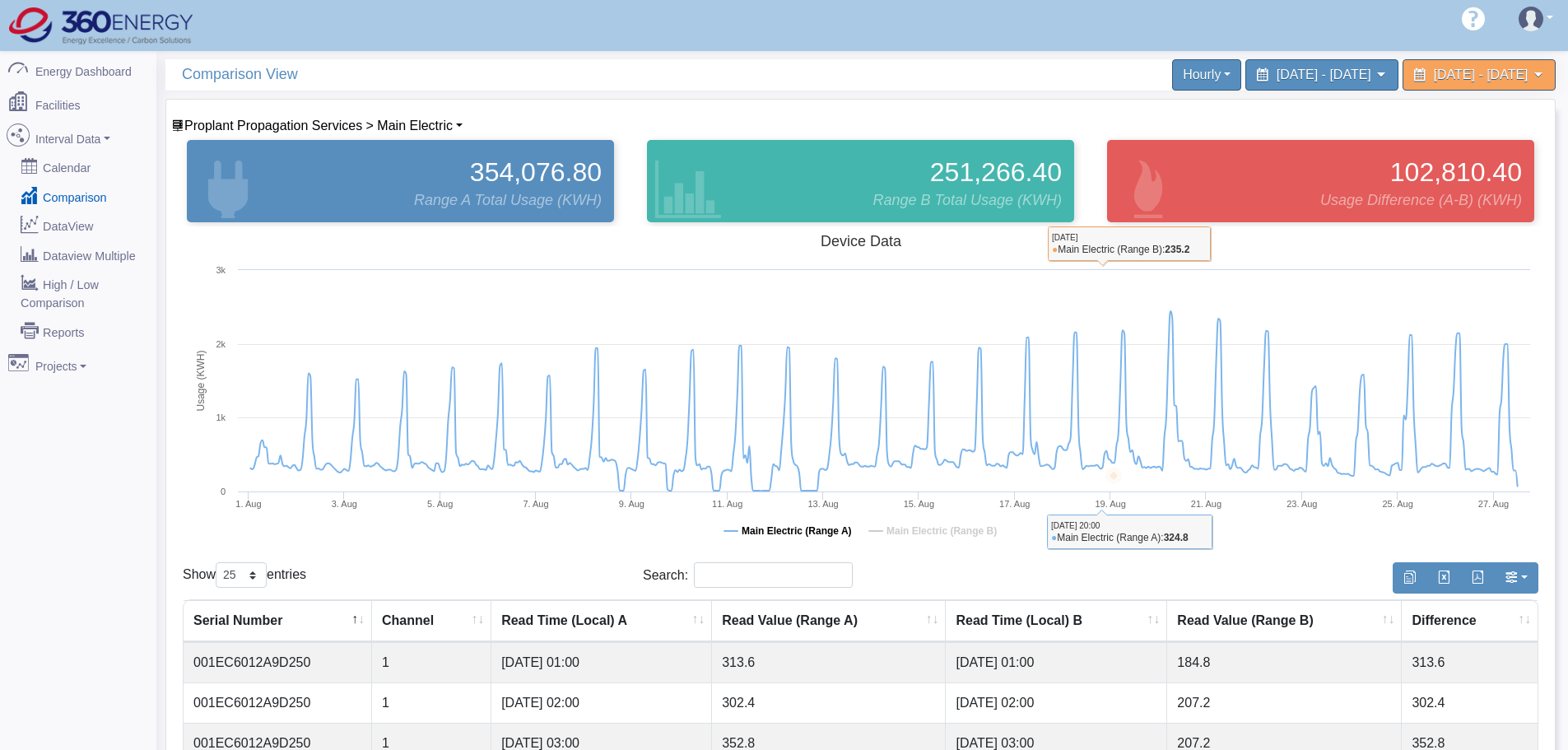
click at [771, 528] on tspan "Main Electric (Range A)" at bounding box center [796, 531] width 110 height 12
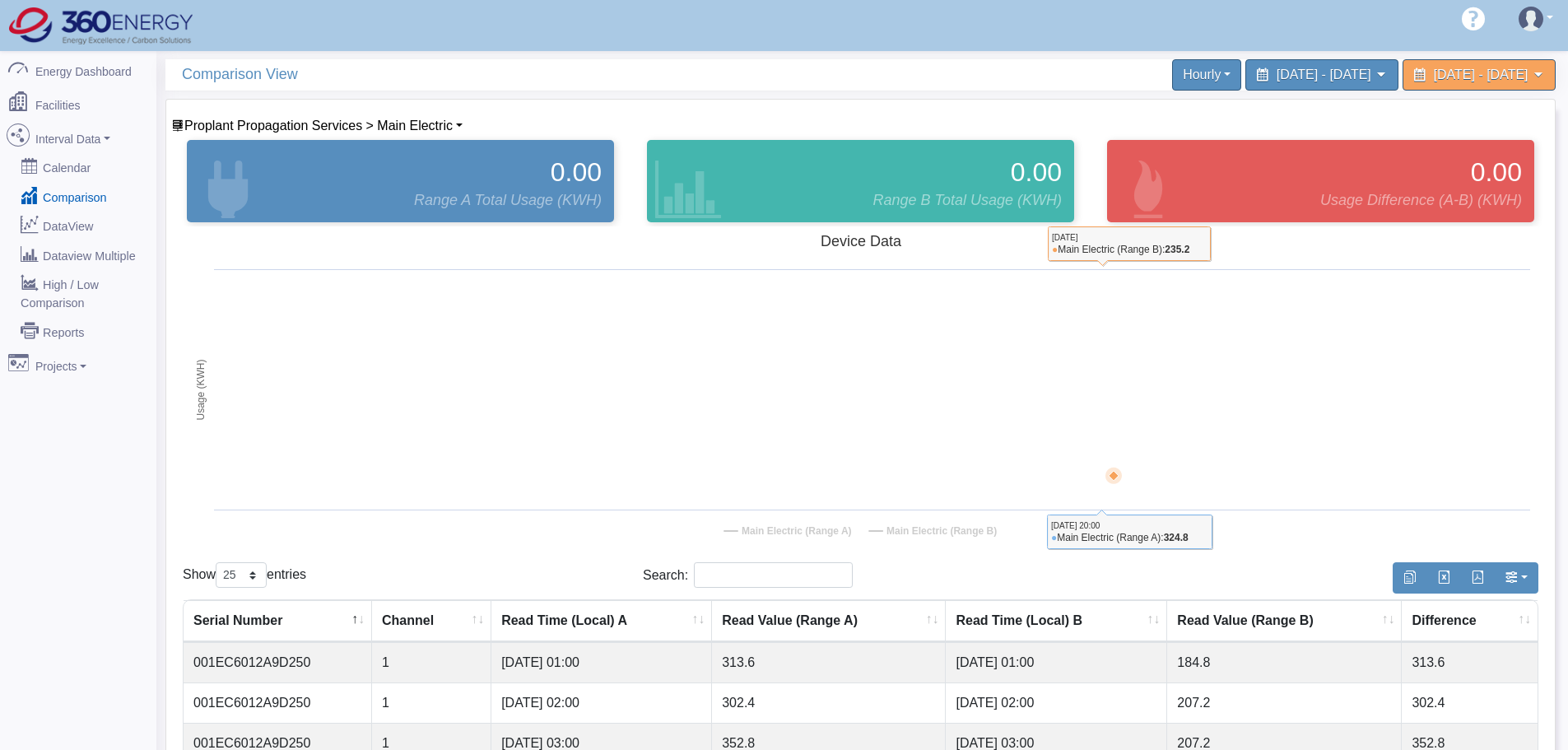
click at [931, 534] on tspan "Main Electric (Range B)" at bounding box center [941, 531] width 110 height 12
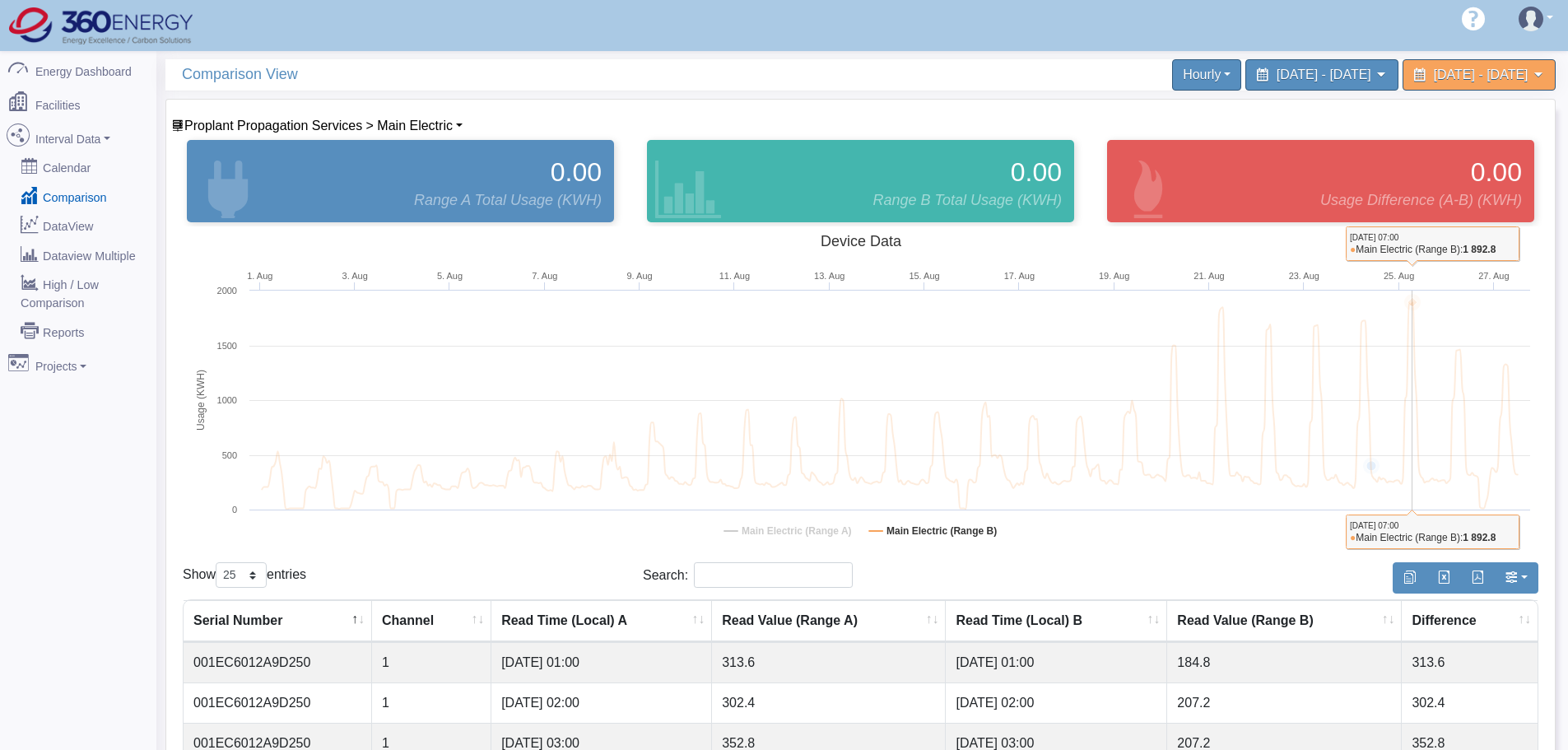
click at [1412, 302] on icon at bounding box center [1412, 302] width 10 height 10
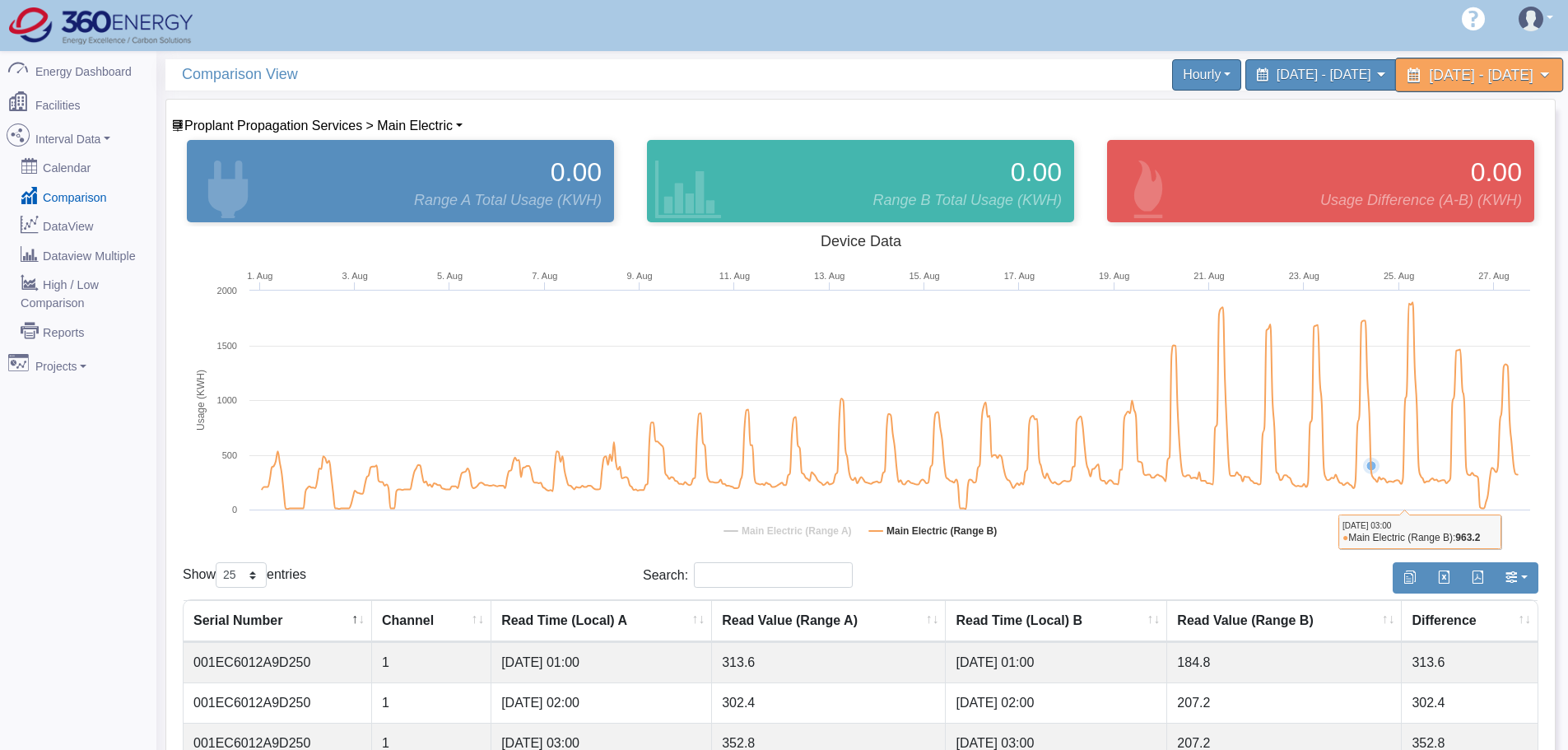
click at [1429, 73] on span "[DATE] - [DATE]" at bounding box center [1480, 75] width 103 height 16
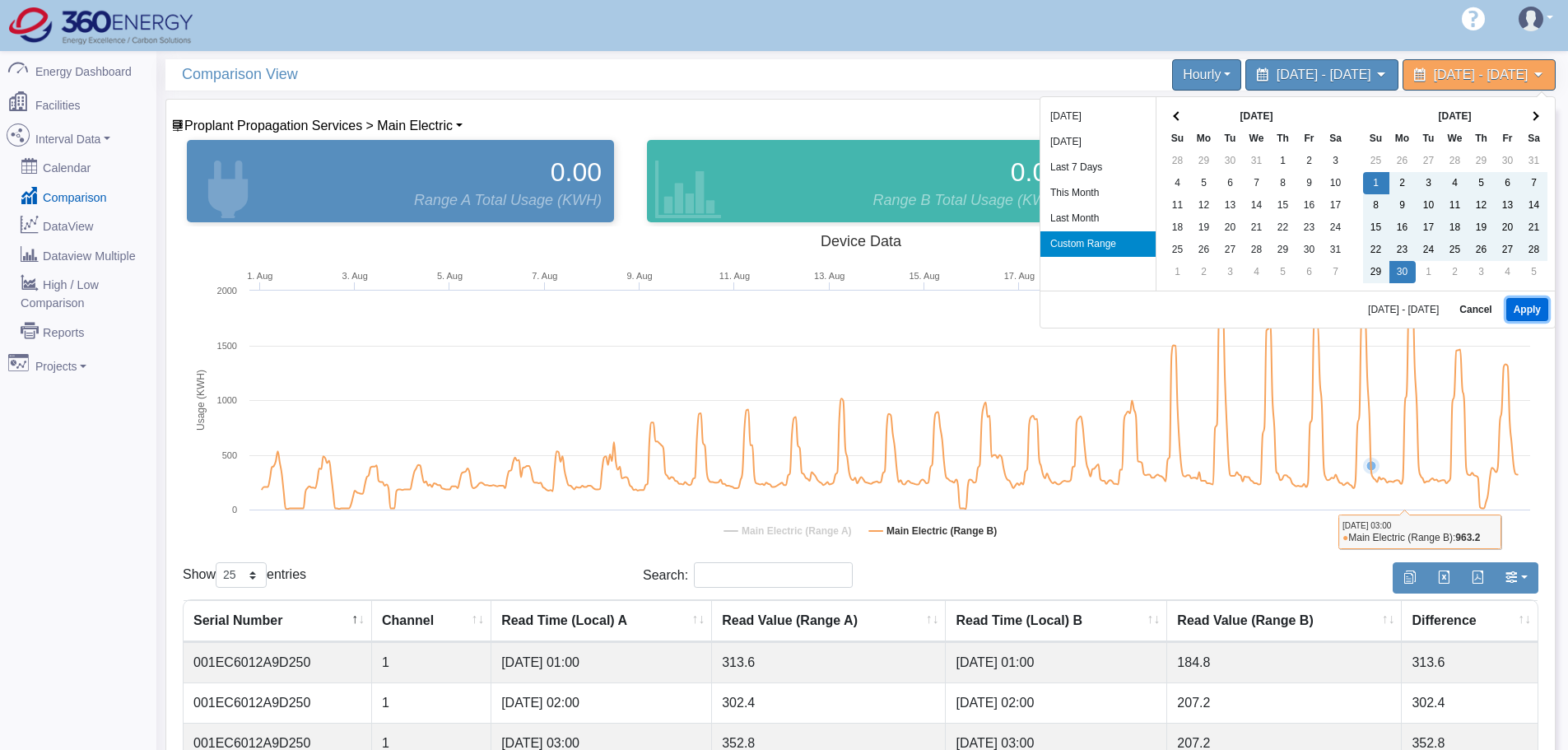
click at [1529, 307] on button "Apply" at bounding box center [1527, 308] width 42 height 23
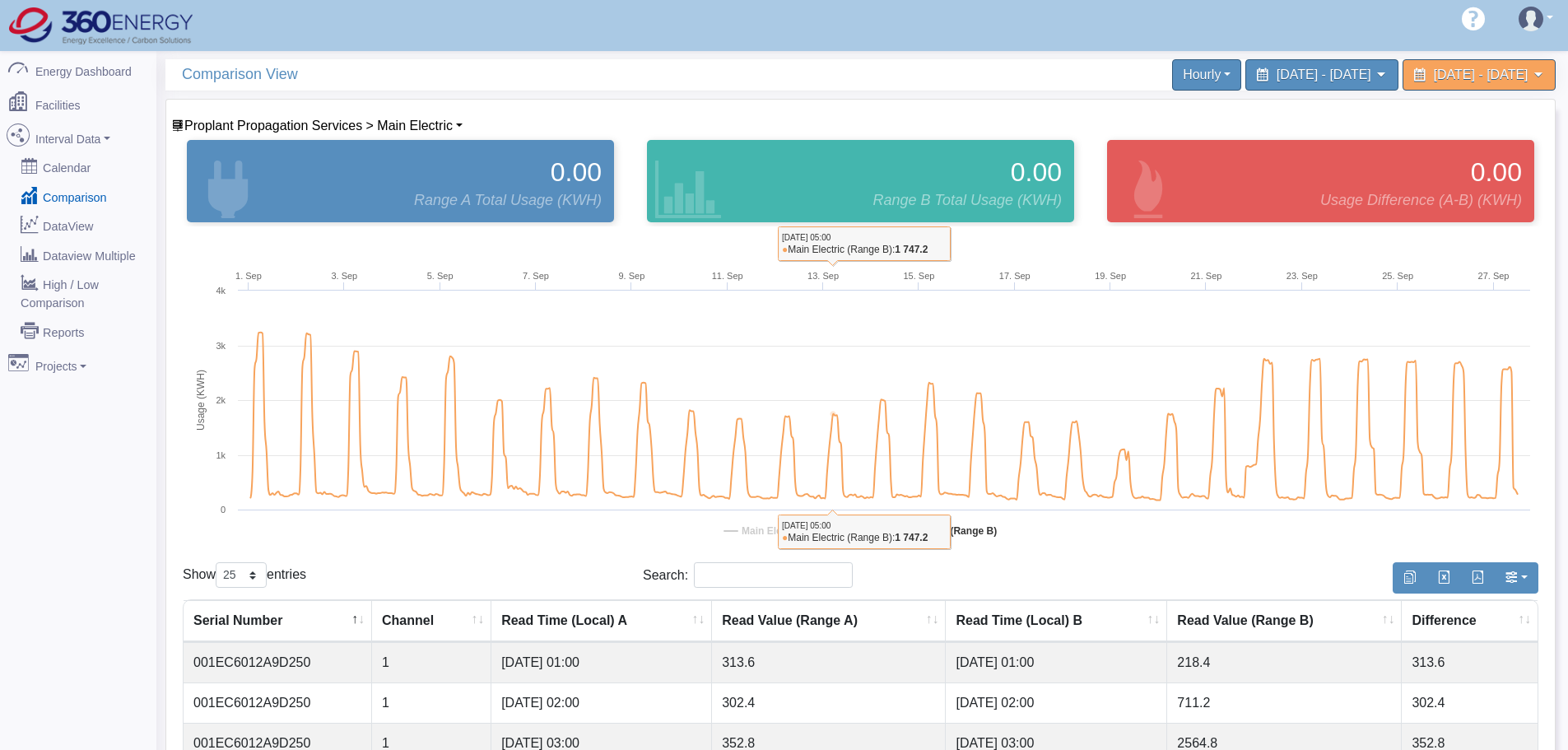
click at [795, 531] on tspan "Main Electric (Range A)" at bounding box center [796, 531] width 110 height 12
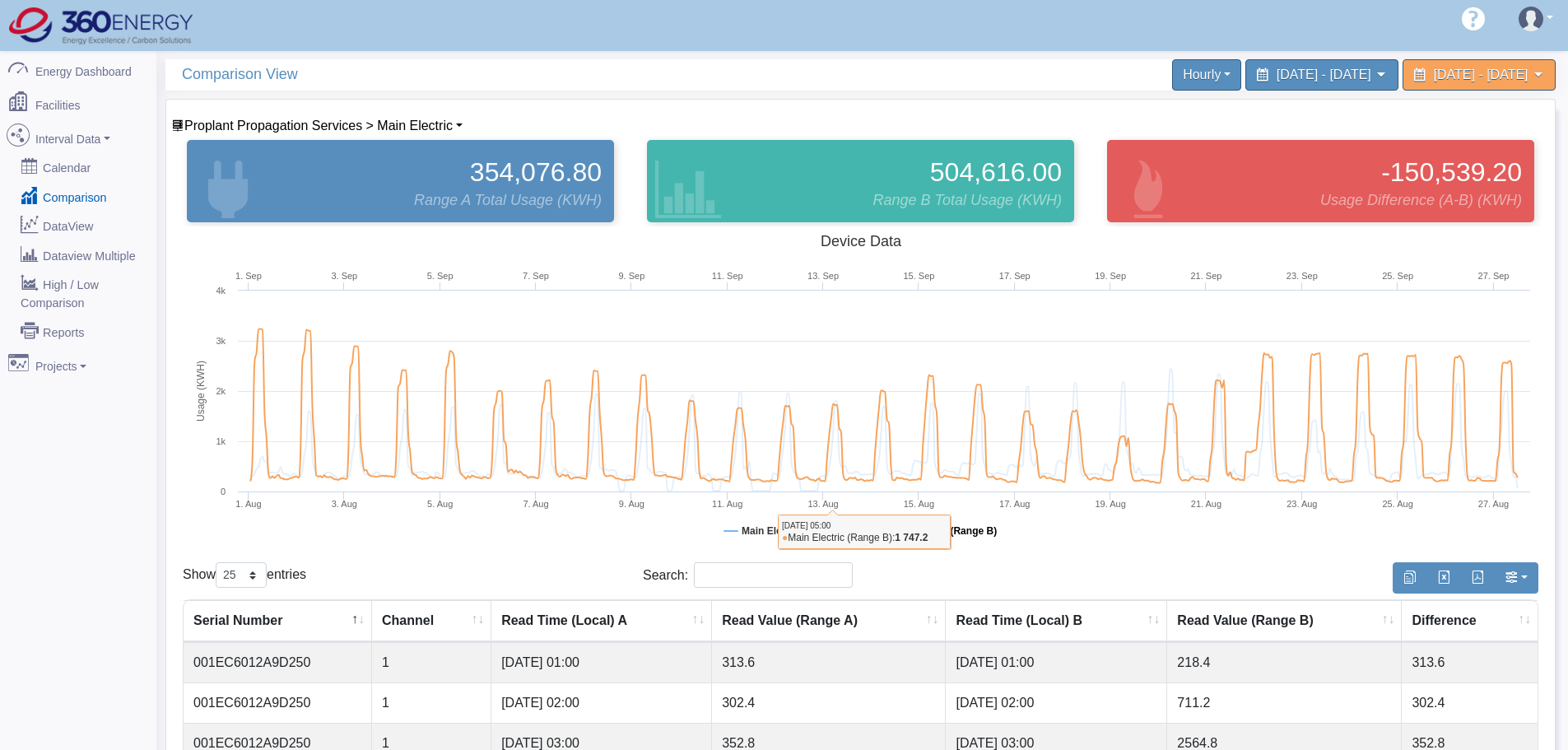
click at [956, 531] on tspan "Main Electric (Range B)" at bounding box center [941, 531] width 110 height 12
